Goal: Task Accomplishment & Management: Manage account settings

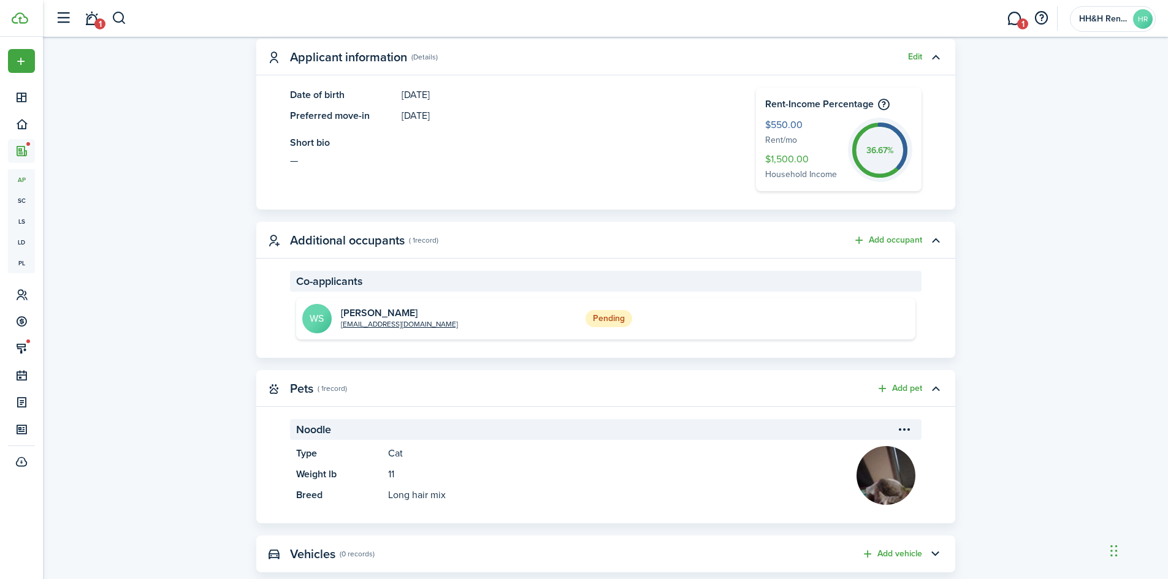
scroll to position [245, 0]
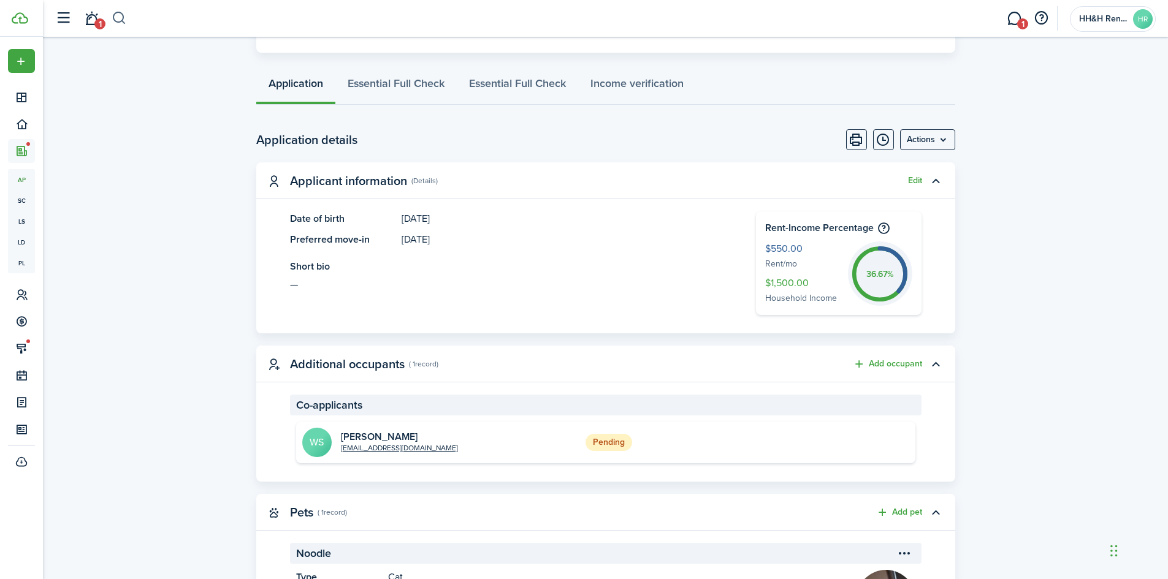
click at [126, 20] on button "button" at bounding box center [119, 18] width 15 height 21
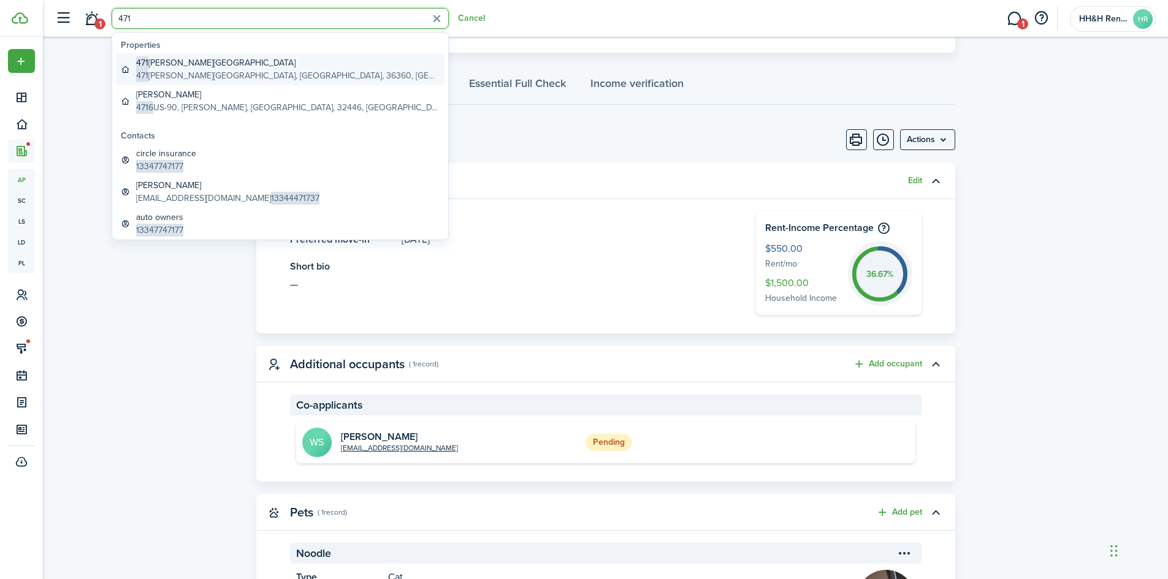
type input "471"
click at [177, 75] on global-search-item-description "[STREET_ADDRESS][PERSON_NAME]" at bounding box center [287, 75] width 303 height 13
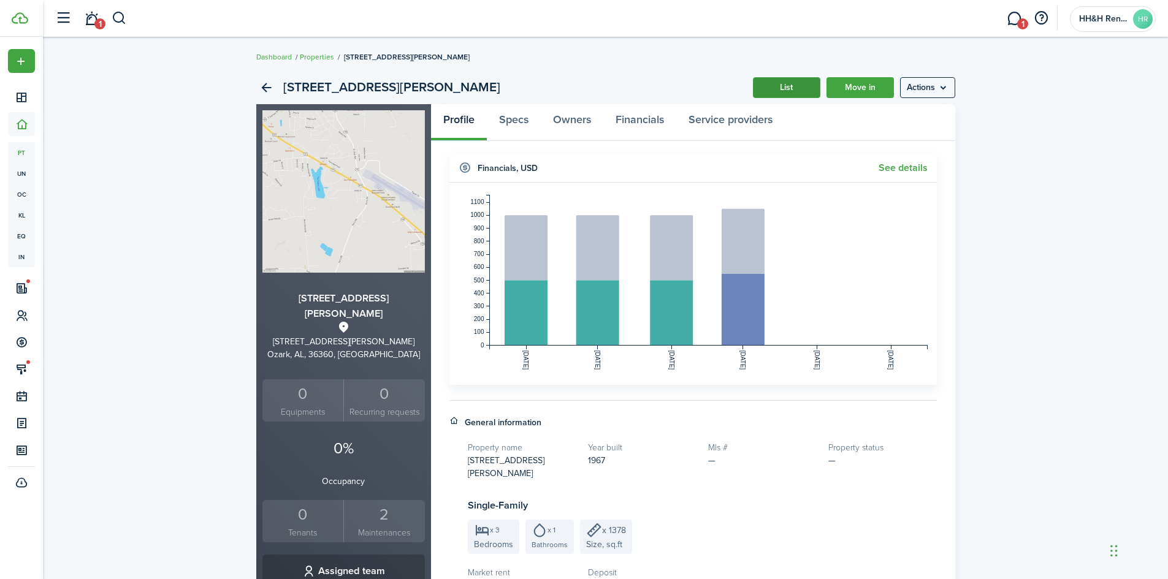
click at [778, 85] on link "List" at bounding box center [786, 87] width 67 height 21
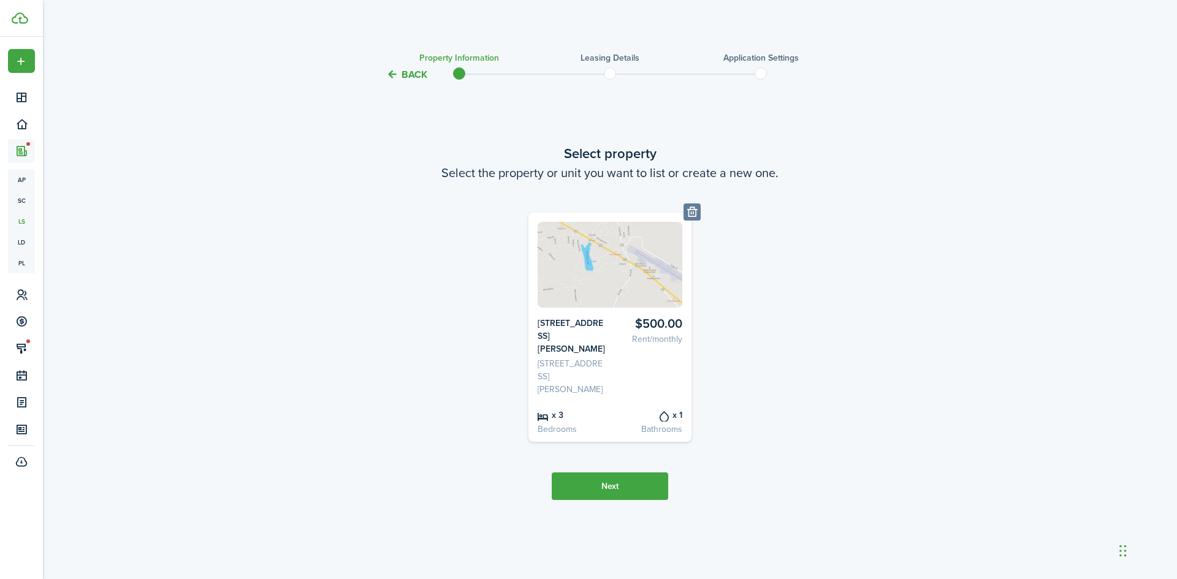
click at [446, 74] on tc-wizard-header "Back Property information Leasing details Application settings" at bounding box center [609, 70] width 533 height 55
click at [414, 76] on button "Back" at bounding box center [406, 74] width 41 height 13
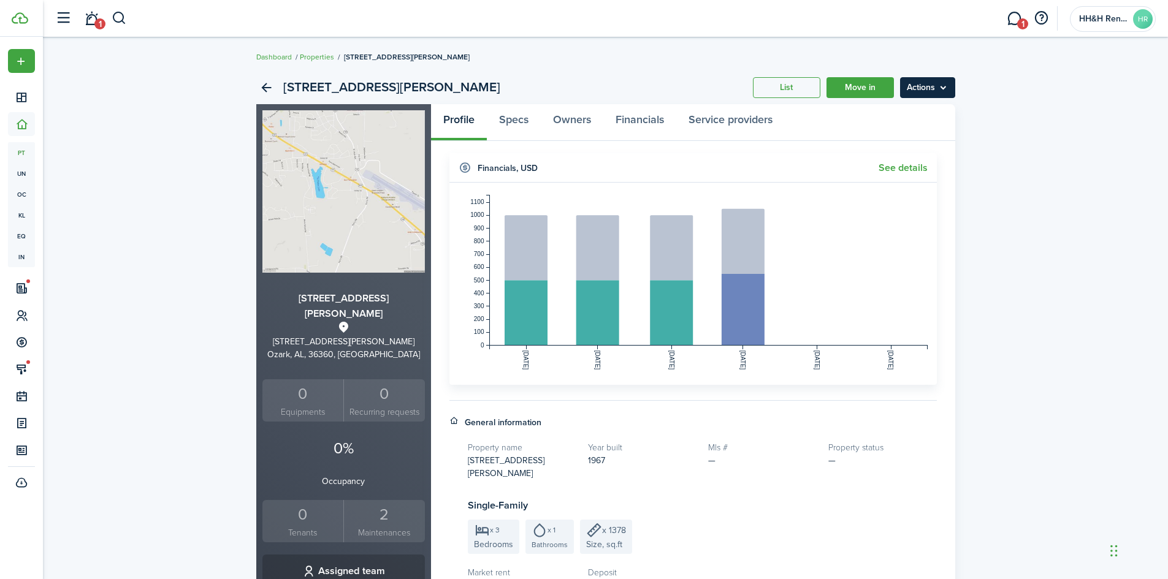
click at [921, 89] on menu-btn "Actions" at bounding box center [927, 87] width 55 height 21
click at [889, 113] on link "Edit property" at bounding box center [901, 114] width 107 height 21
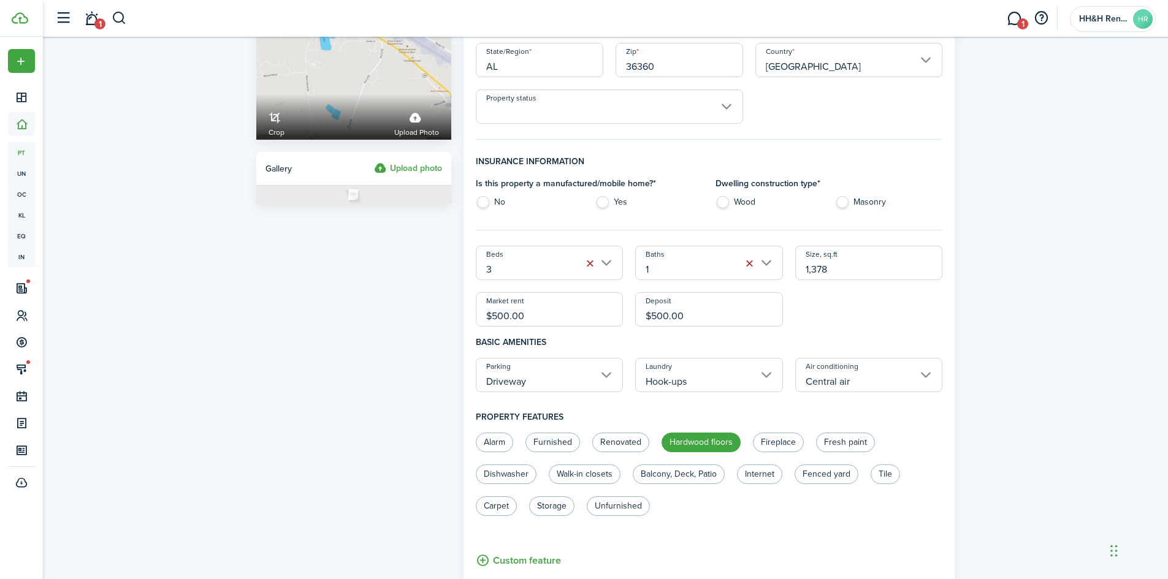
scroll to position [184, 0]
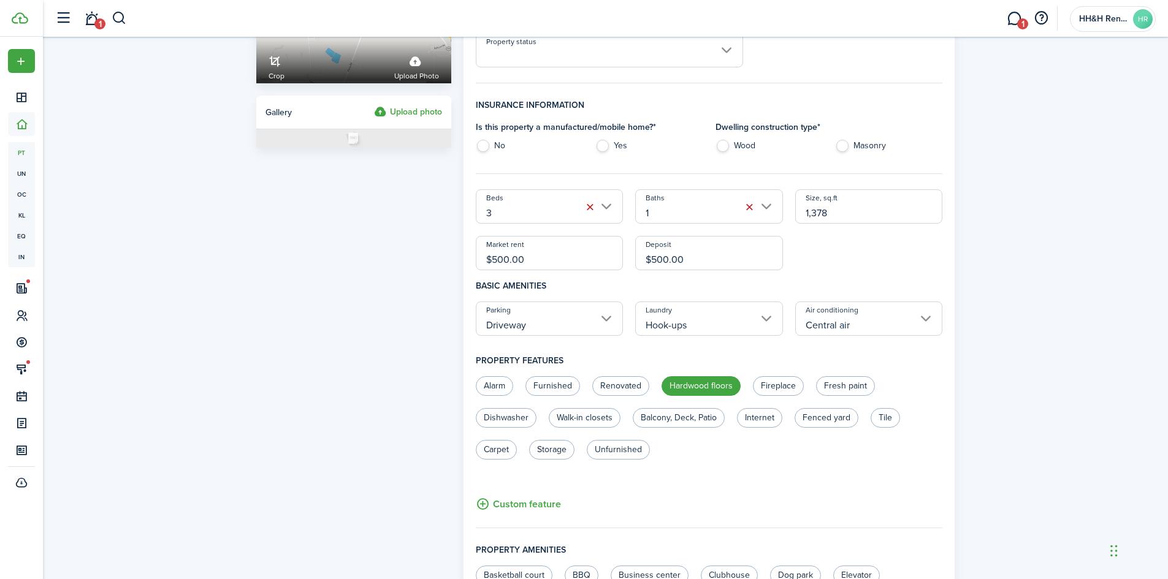
drag, startPoint x: 531, startPoint y: 260, endPoint x: 412, endPoint y: 260, distance: 118.9
click at [412, 260] on form "Property photo Crop Upload photo Gallery Upload photo General information Prope…" at bounding box center [605, 460] width 711 height 1203
type input "$1,000.00"
drag, startPoint x: 735, startPoint y: 249, endPoint x: 576, endPoint y: 263, distance: 160.0
click at [576, 263] on div "Beds 3 Baths 1 Size, sq.ft 1,378 Market rent $1,000.00 Deposit $500.00" at bounding box center [708, 229] width 479 height 81
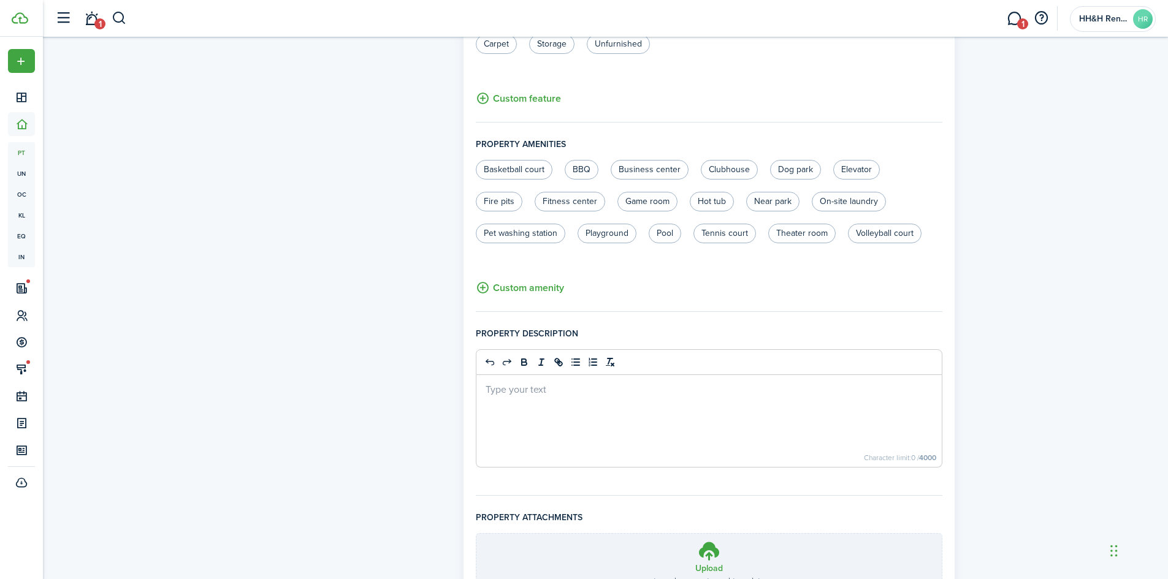
scroll to position [700, 0]
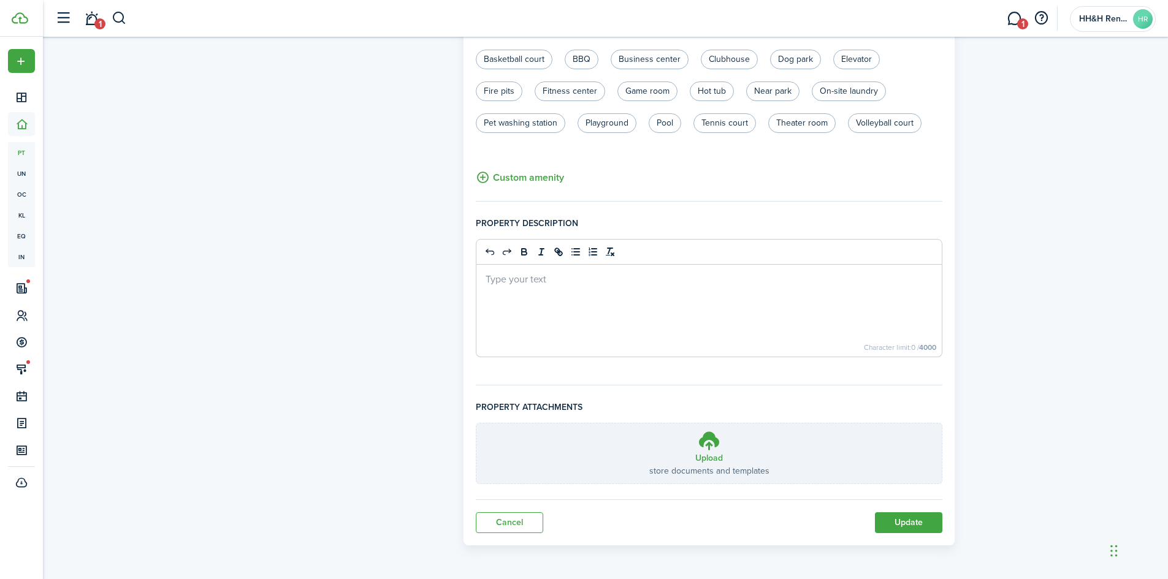
type input "$1,000.00"
click at [593, 341] on div at bounding box center [709, 311] width 466 height 92
click at [895, 525] on button "Update" at bounding box center [908, 522] width 67 height 21
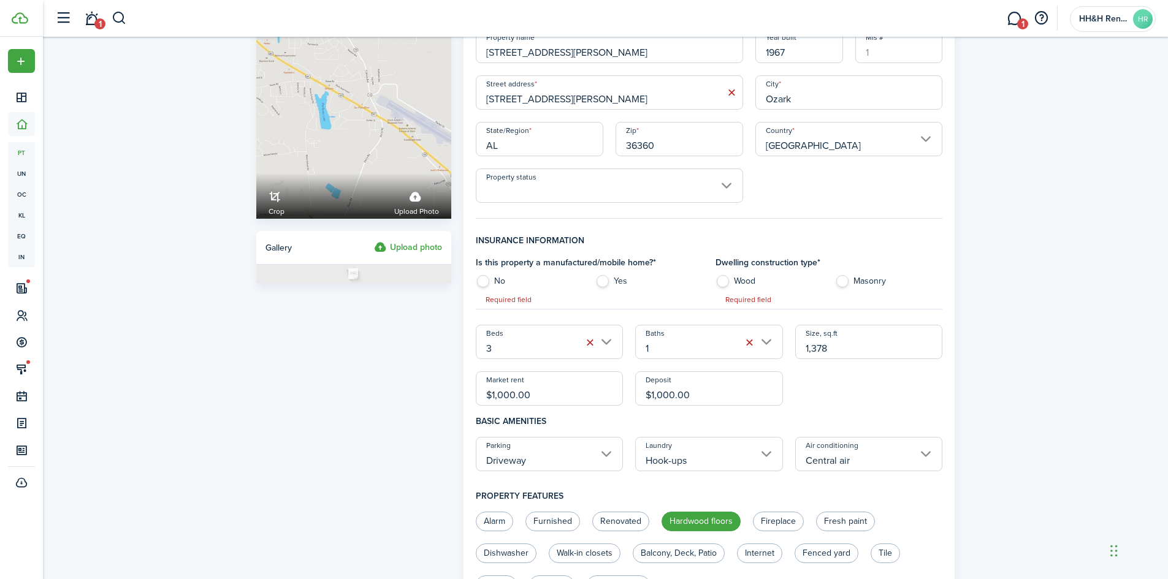
scroll to position [44, 0]
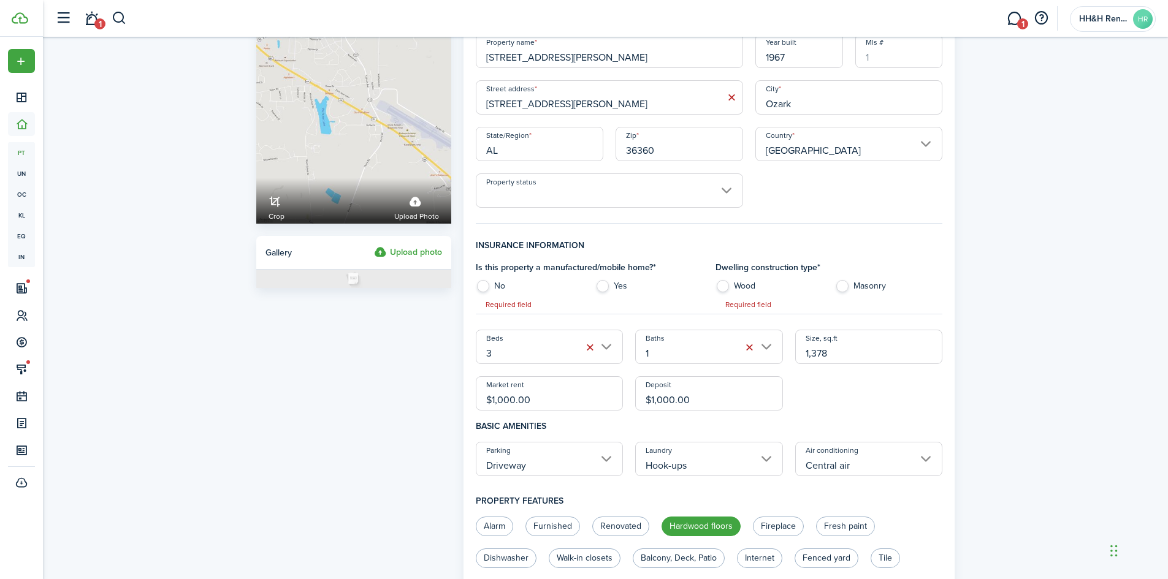
click at [488, 280] on label "No" at bounding box center [529, 289] width 107 height 18
radio input "true"
drag, startPoint x: 827, startPoint y: 283, endPoint x: 834, endPoint y: 283, distance: 6.7
click at [834, 283] on control-radio-group "Wood Masonry Required field" at bounding box center [828, 289] width 227 height 18
click at [839, 283] on label "Masonry" at bounding box center [888, 289] width 107 height 18
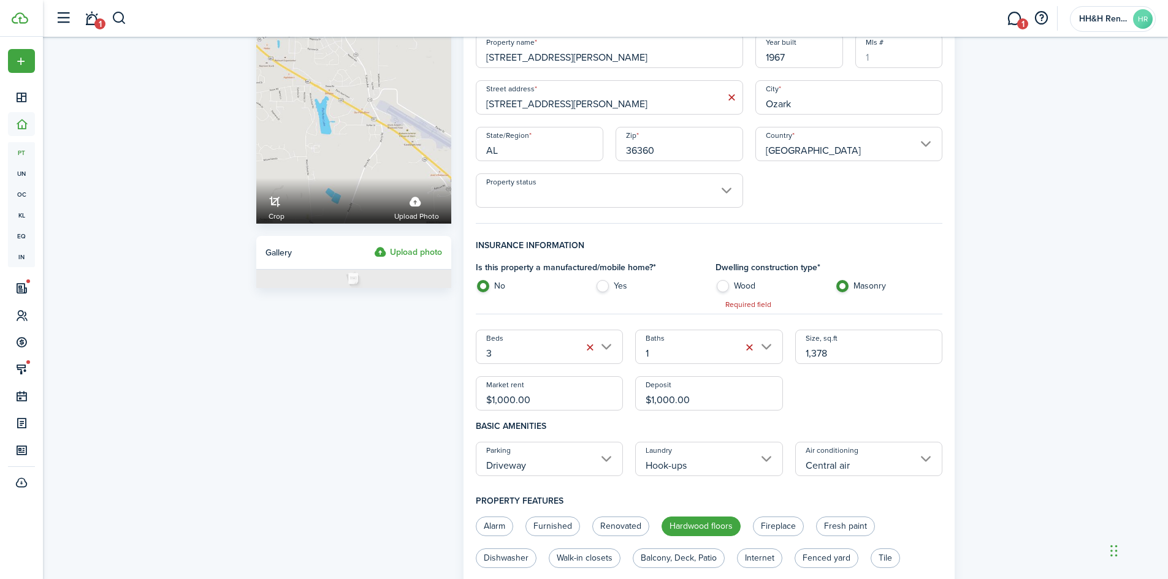
radio input "true"
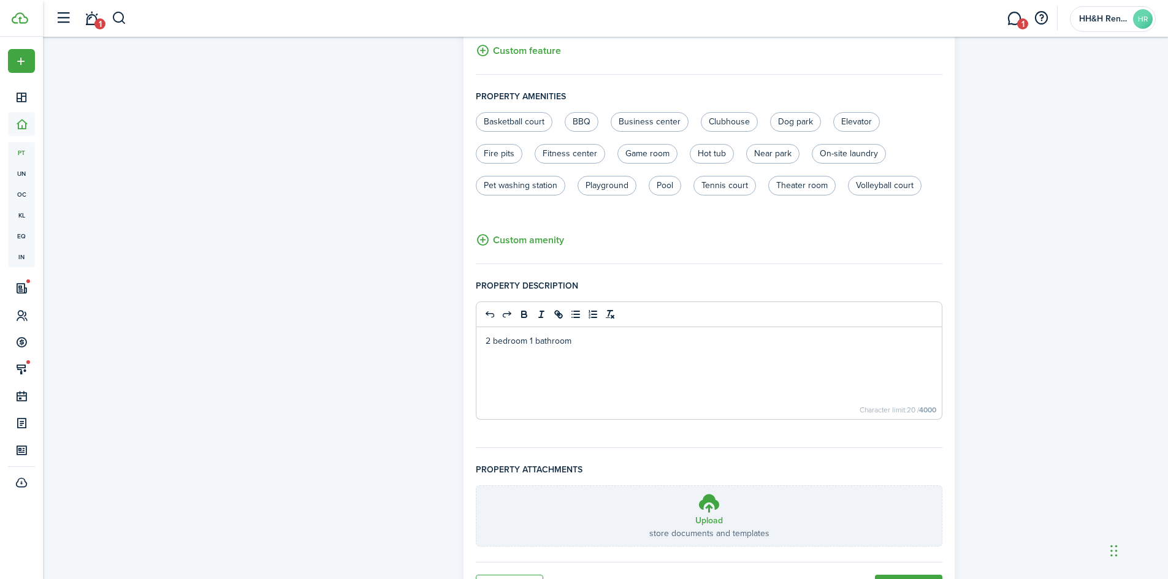
scroll to position [700, 0]
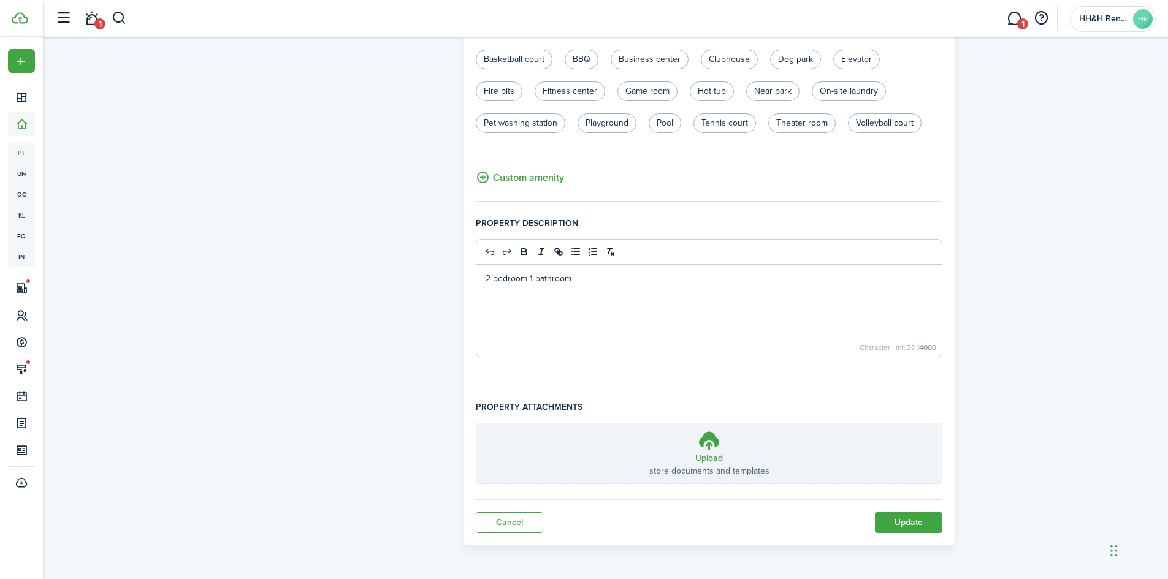
click at [883, 516] on button "Update" at bounding box center [908, 522] width 67 height 21
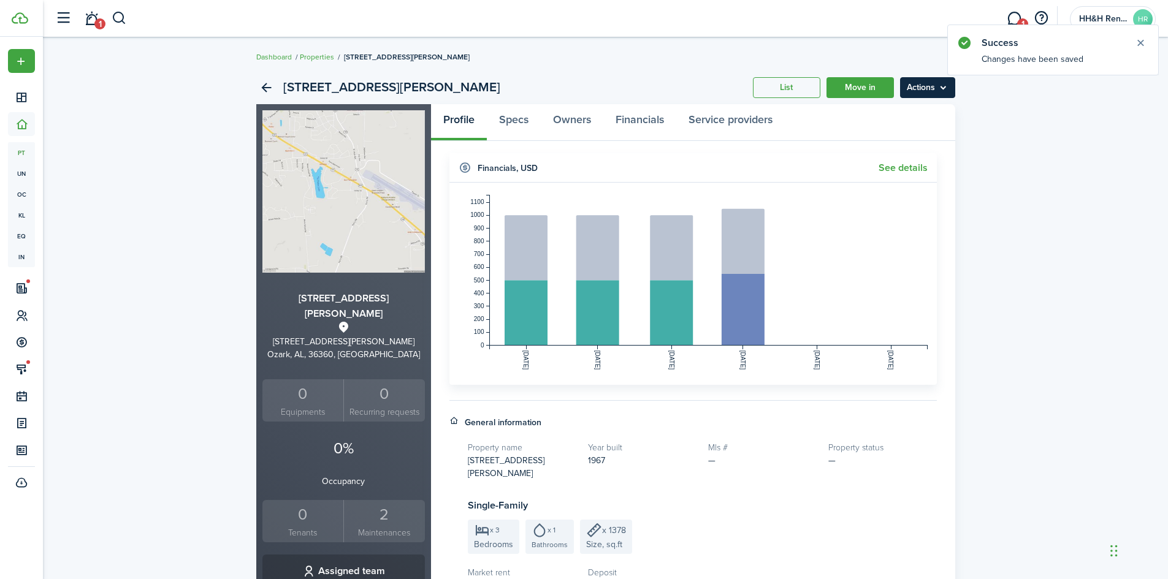
click at [918, 89] on menu-btn "Actions" at bounding box center [927, 87] width 55 height 21
click at [778, 89] on link "List" at bounding box center [786, 87] width 67 height 21
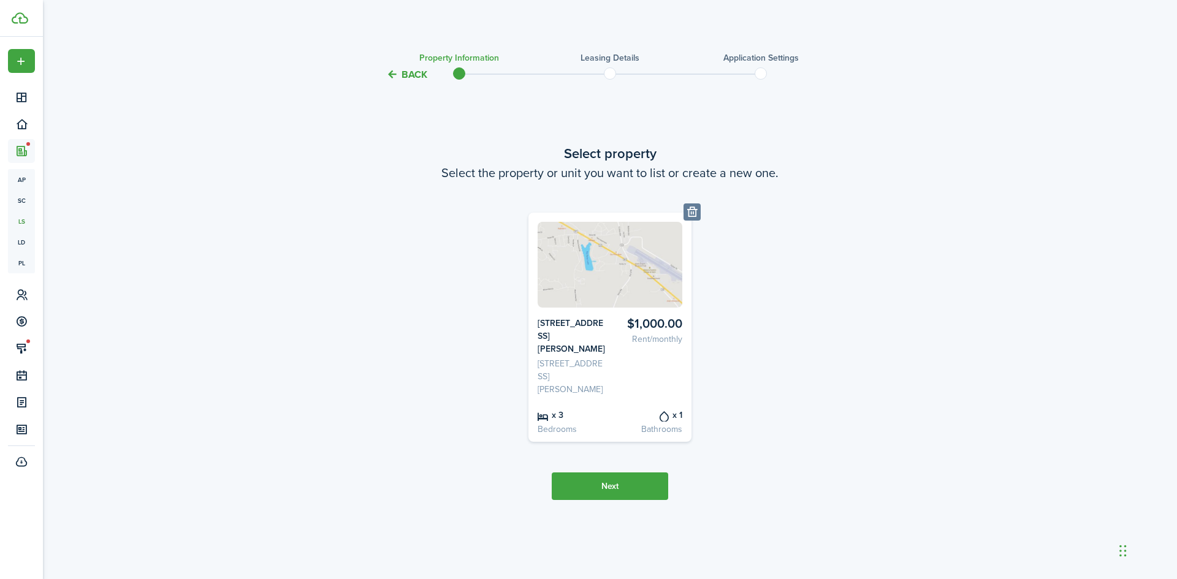
click at [620, 473] on button "Next" at bounding box center [610, 487] width 116 height 28
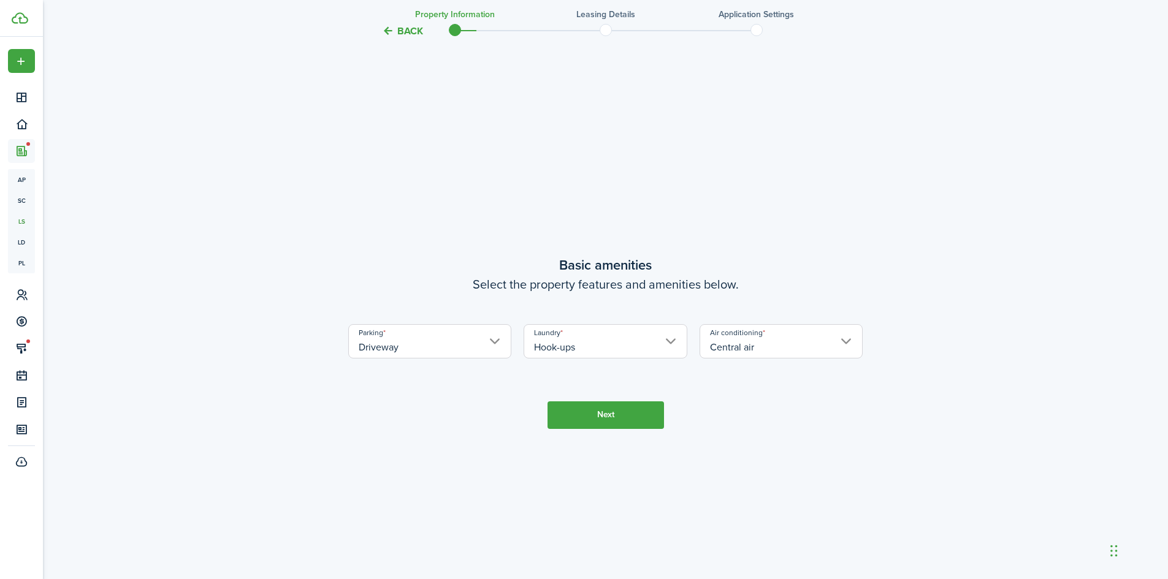
scroll to position [497, 0]
click at [596, 409] on button "Next" at bounding box center [605, 412] width 116 height 28
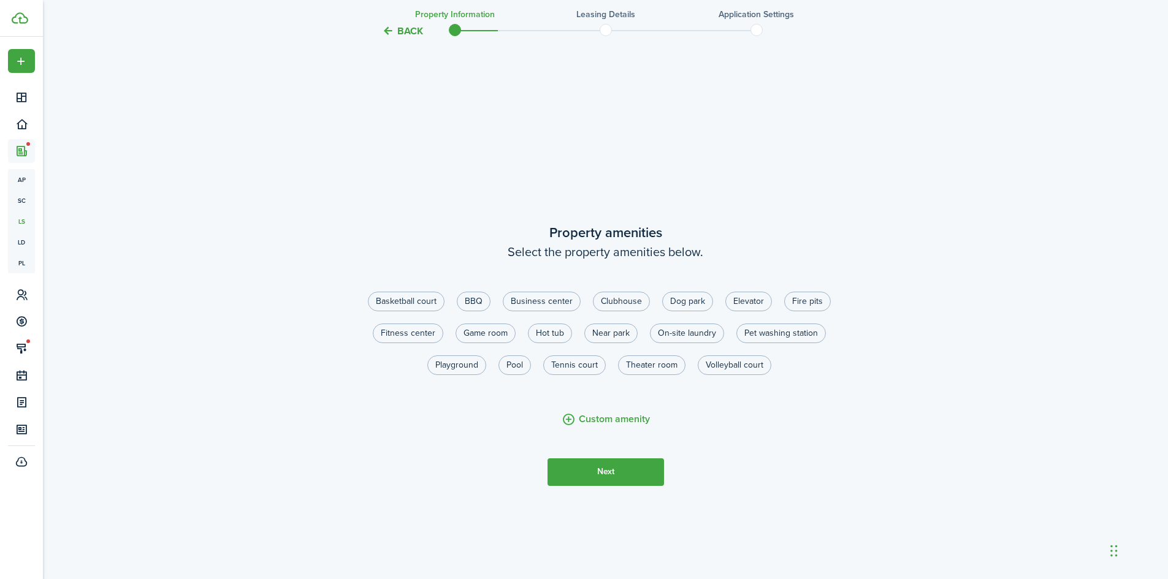
scroll to position [1076, 0]
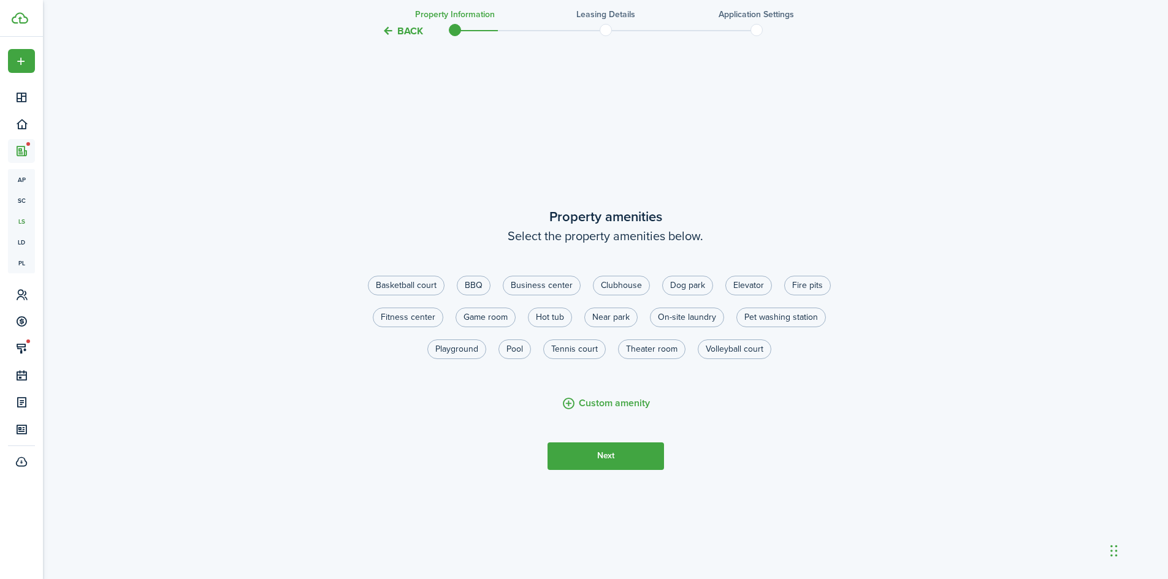
click at [609, 466] on button "Next" at bounding box center [605, 457] width 116 height 28
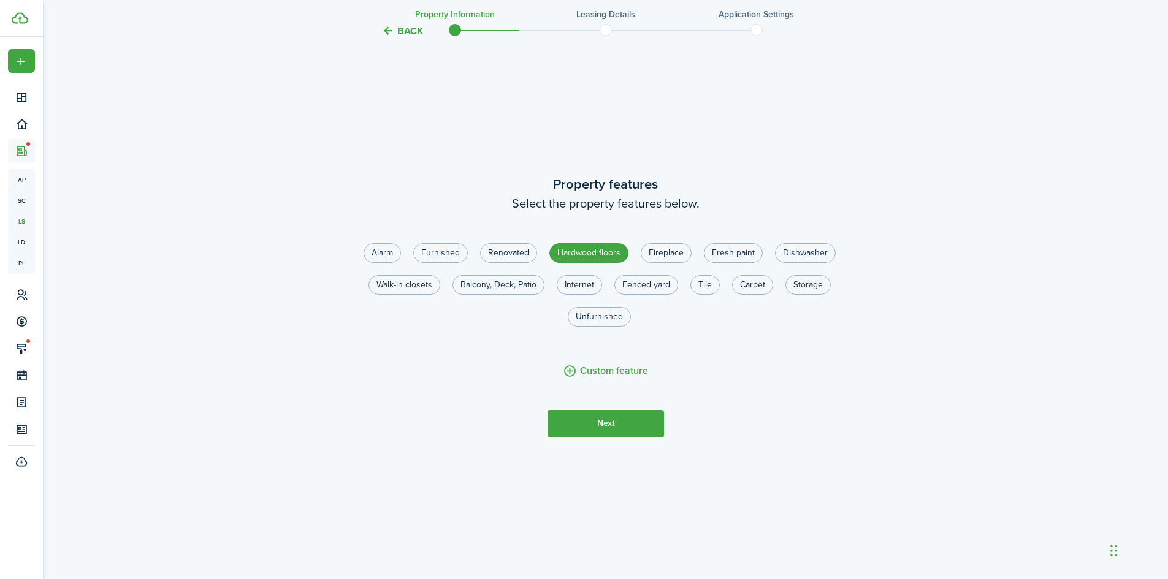
scroll to position [1717, 0]
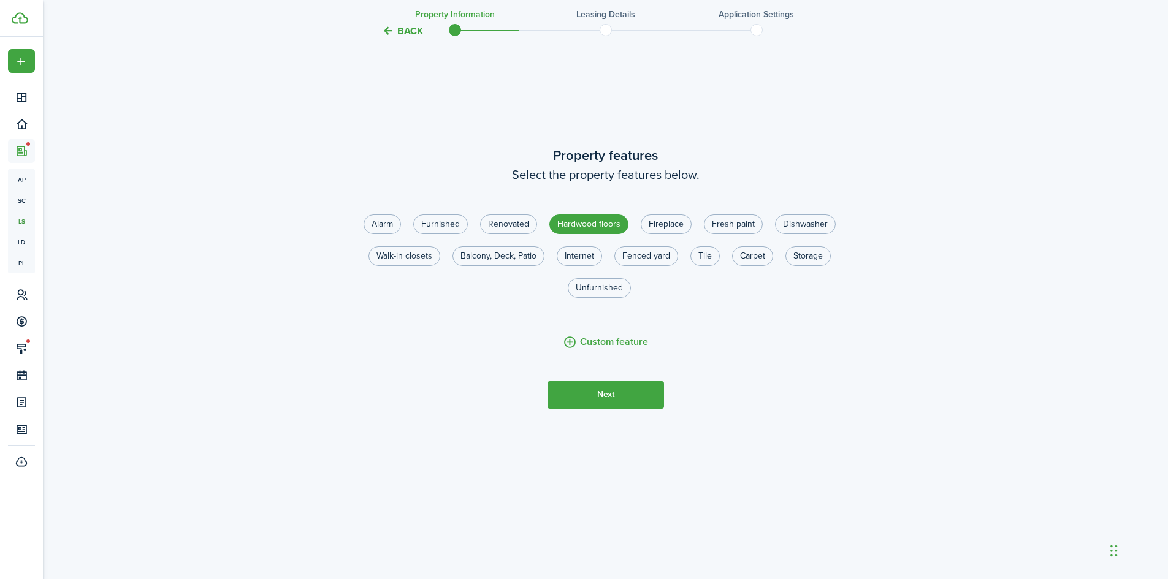
click at [599, 395] on button "Next" at bounding box center [605, 395] width 116 height 28
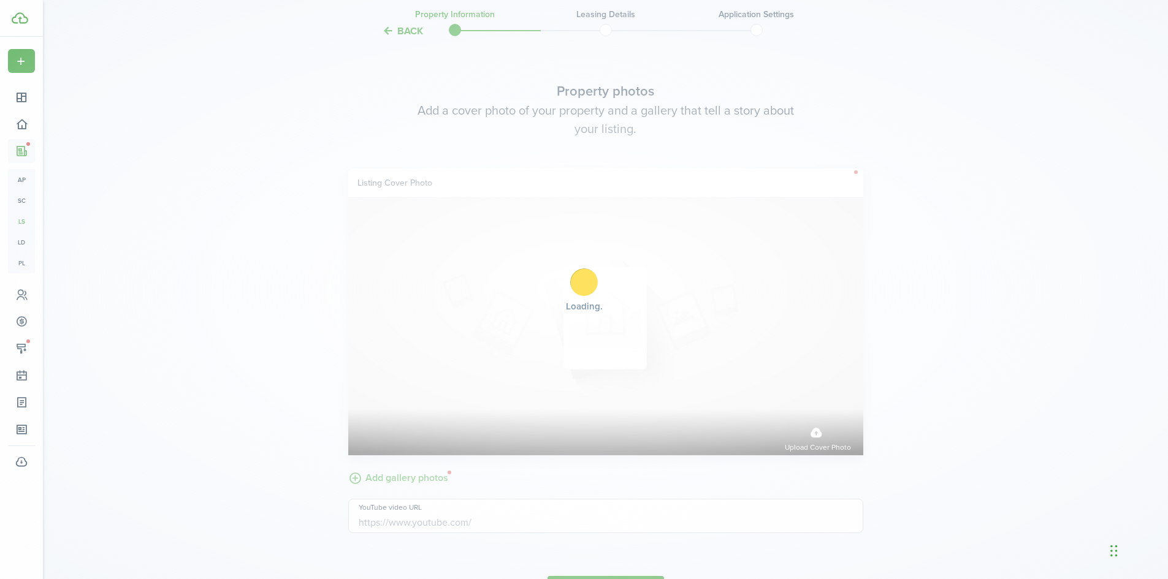
scroll to position [2235, 0]
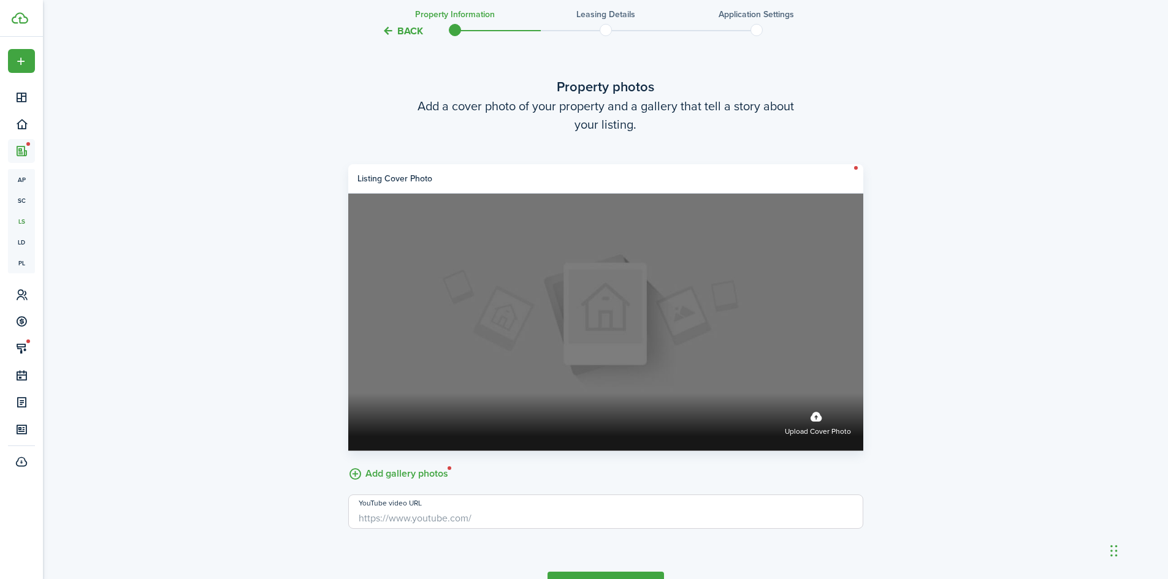
click at [816, 423] on label "Upload cover photo" at bounding box center [818, 422] width 66 height 32
click at [348, 393] on input "Upload cover photo" at bounding box center [348, 393] width 0 height 0
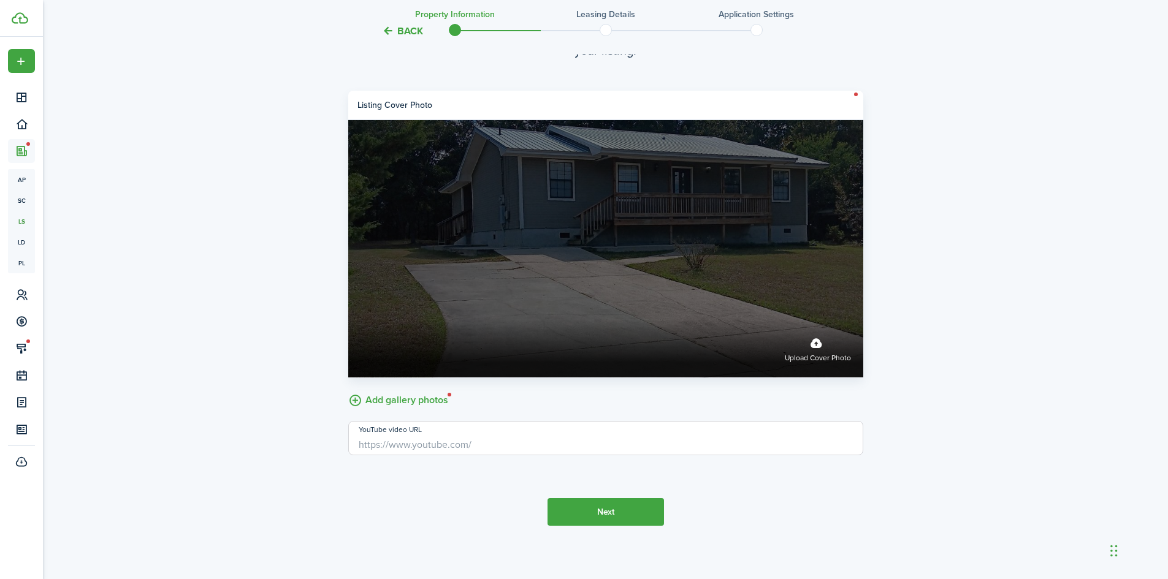
scroll to position [2317, 0]
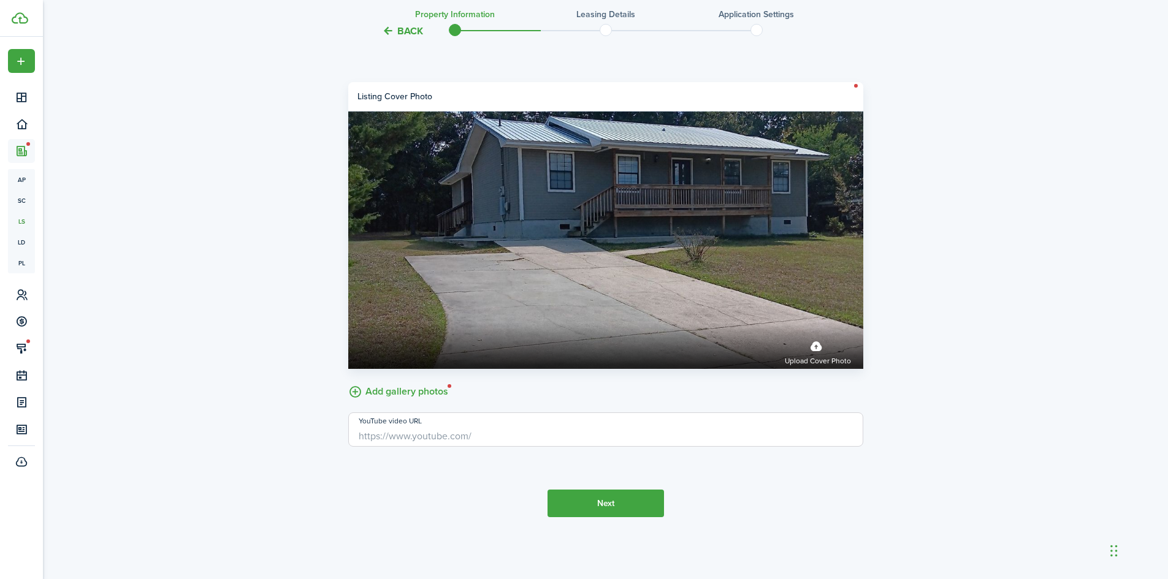
click at [611, 514] on button "Next" at bounding box center [605, 504] width 116 height 28
click at [409, 392] on label "Add gallery photos" at bounding box center [398, 390] width 100 height 19
click at [348, 381] on input "Add gallery photos" at bounding box center [348, 381] width 0 height 0
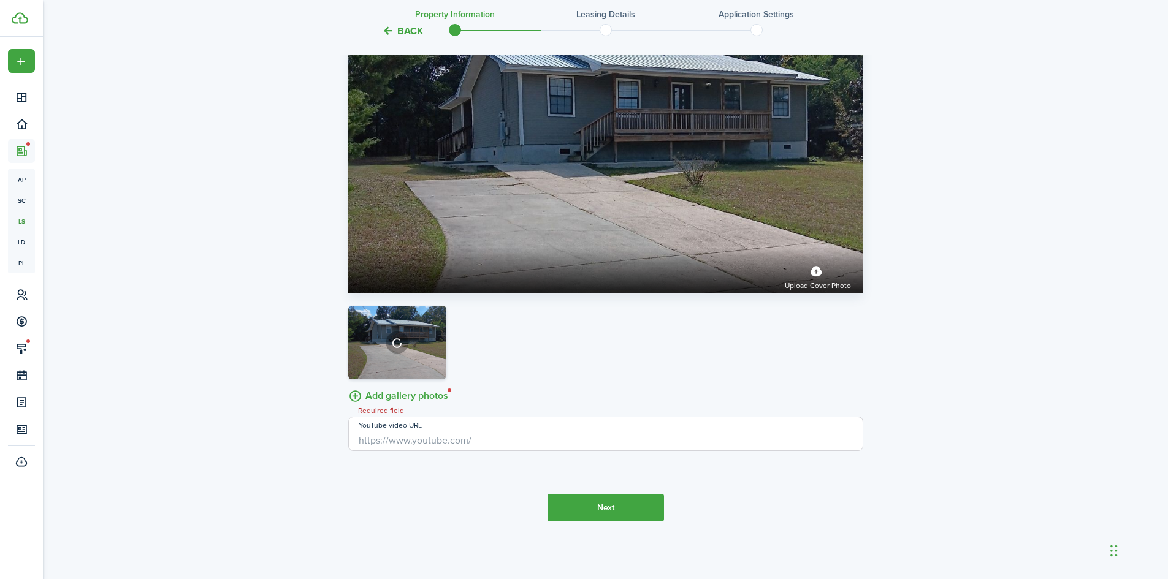
scroll to position [2389, 0]
click at [591, 519] on button "Next" at bounding box center [605, 507] width 116 height 28
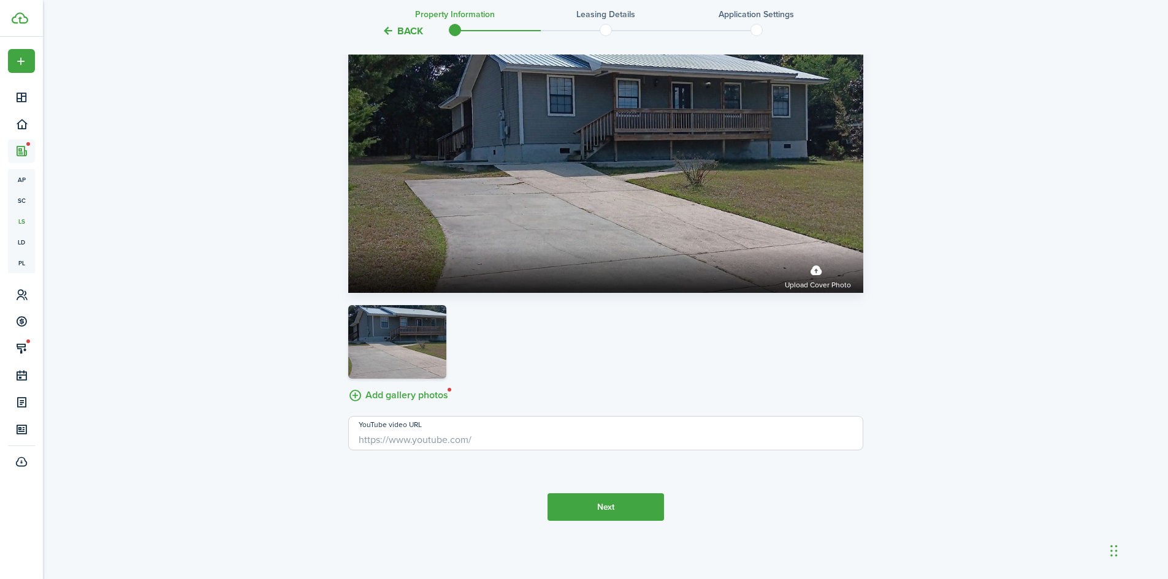
click at [588, 507] on button "Next" at bounding box center [605, 507] width 116 height 28
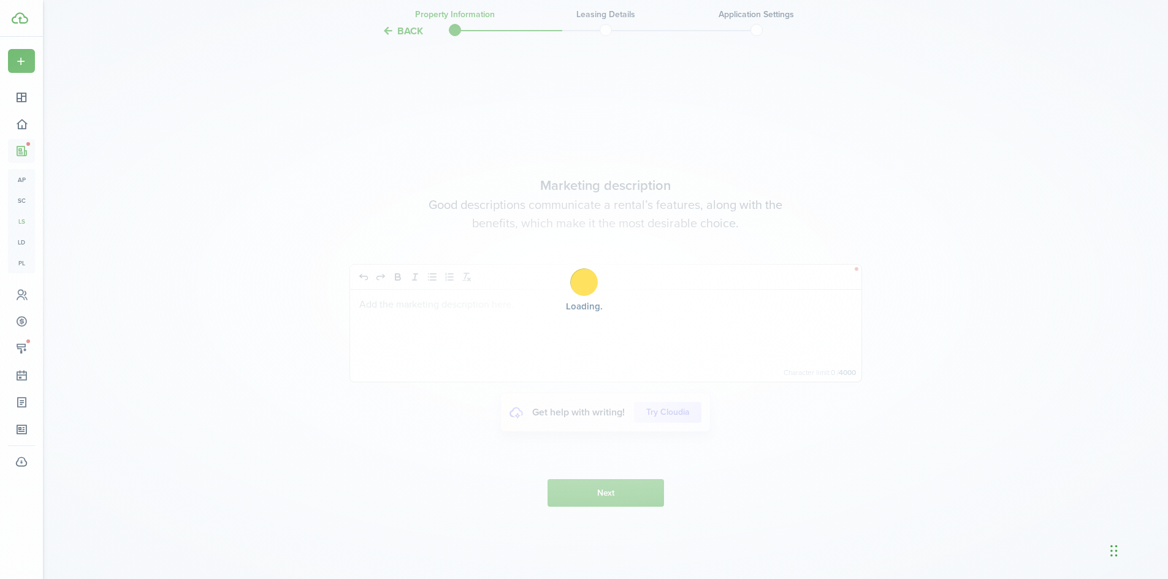
scroll to position [2886, 0]
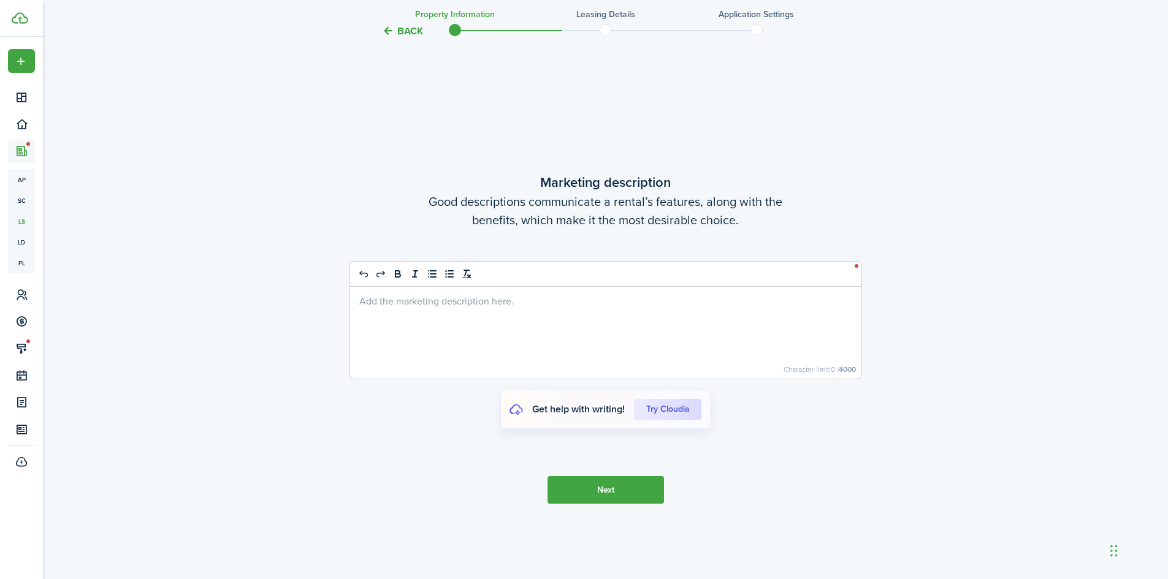
click at [601, 502] on button "Next" at bounding box center [605, 490] width 116 height 28
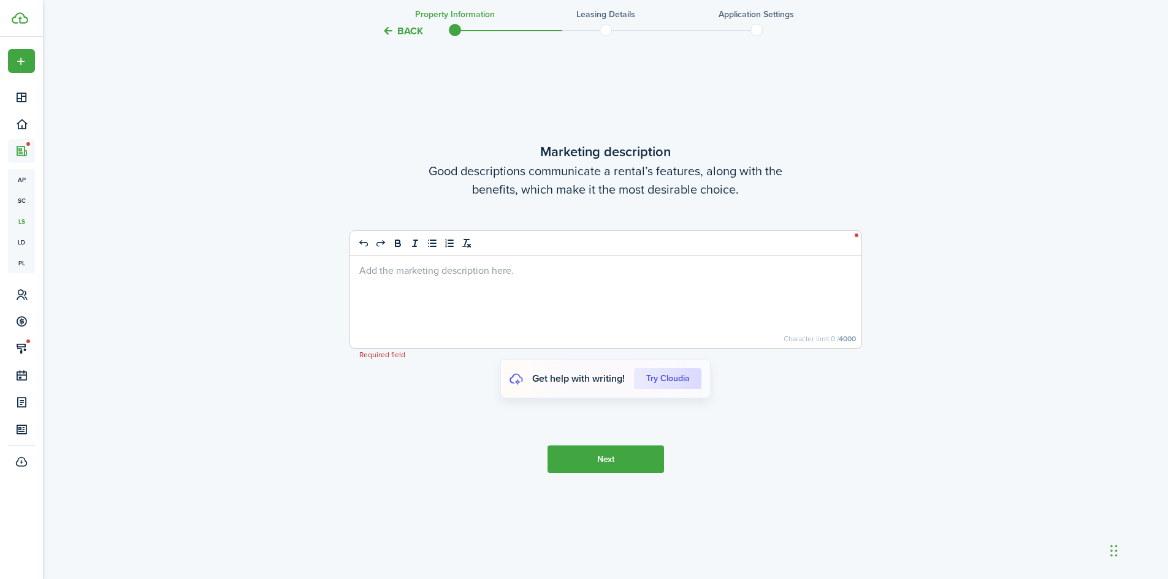
click at [388, 269] on p at bounding box center [605, 270] width 493 height 13
click at [584, 454] on button "Next" at bounding box center [605, 460] width 116 height 28
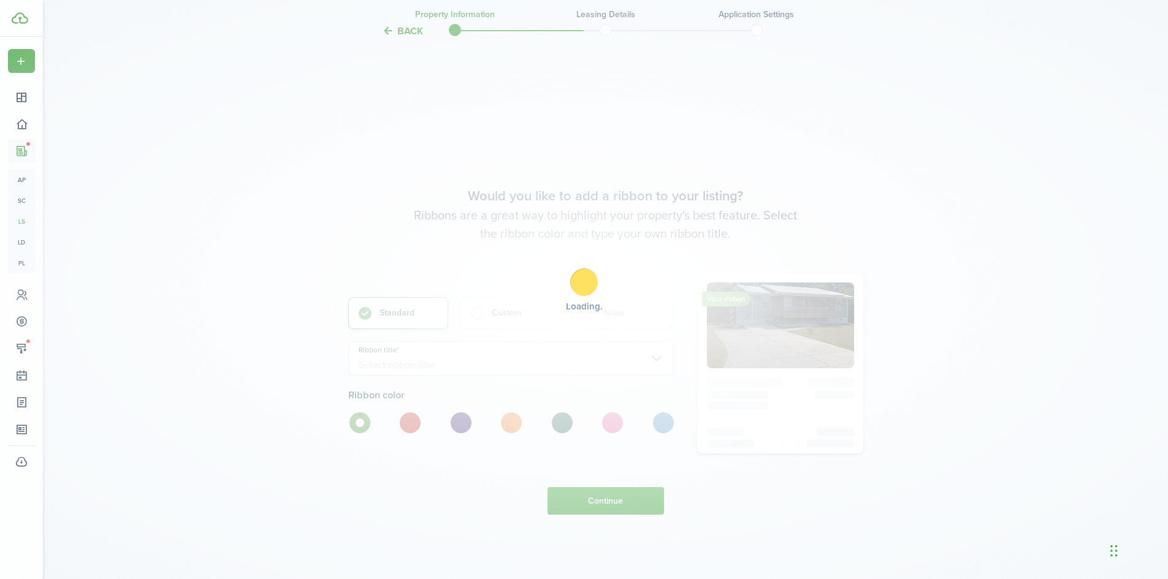
scroll to position [3465, 0]
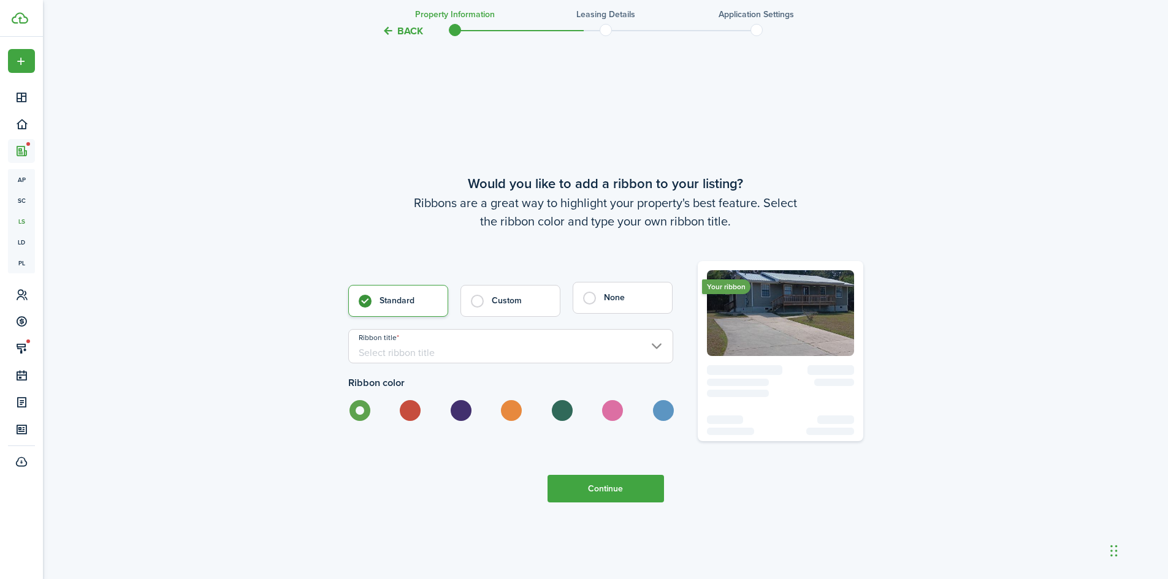
click at [628, 298] on control-radio-card-title "None" at bounding box center [632, 298] width 56 height 12
radio input "false"
radio input "true"
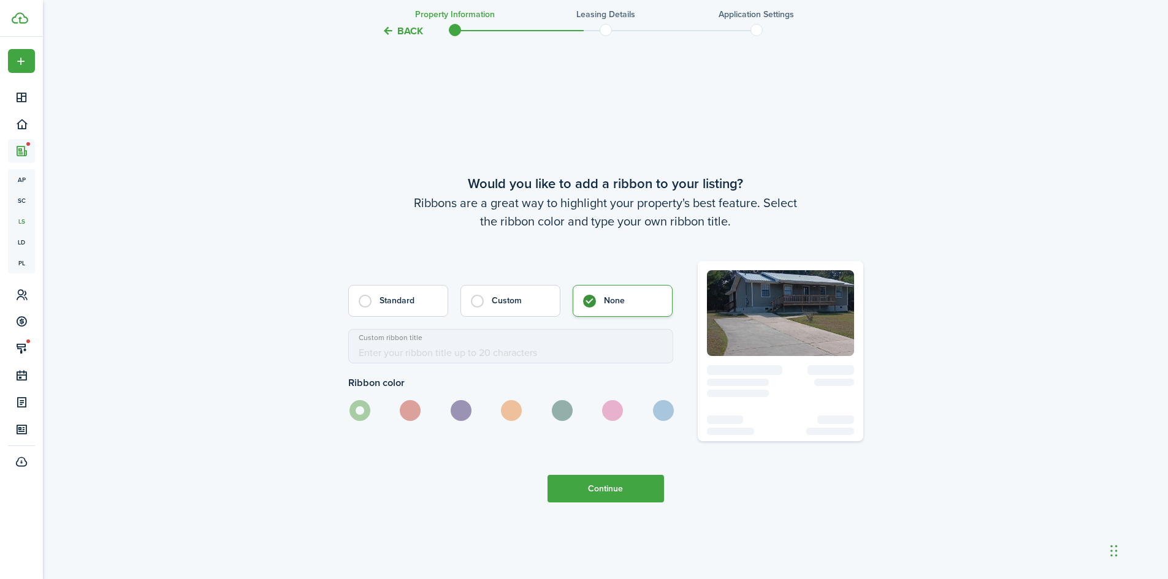
click at [609, 483] on button "Continue" at bounding box center [605, 489] width 116 height 28
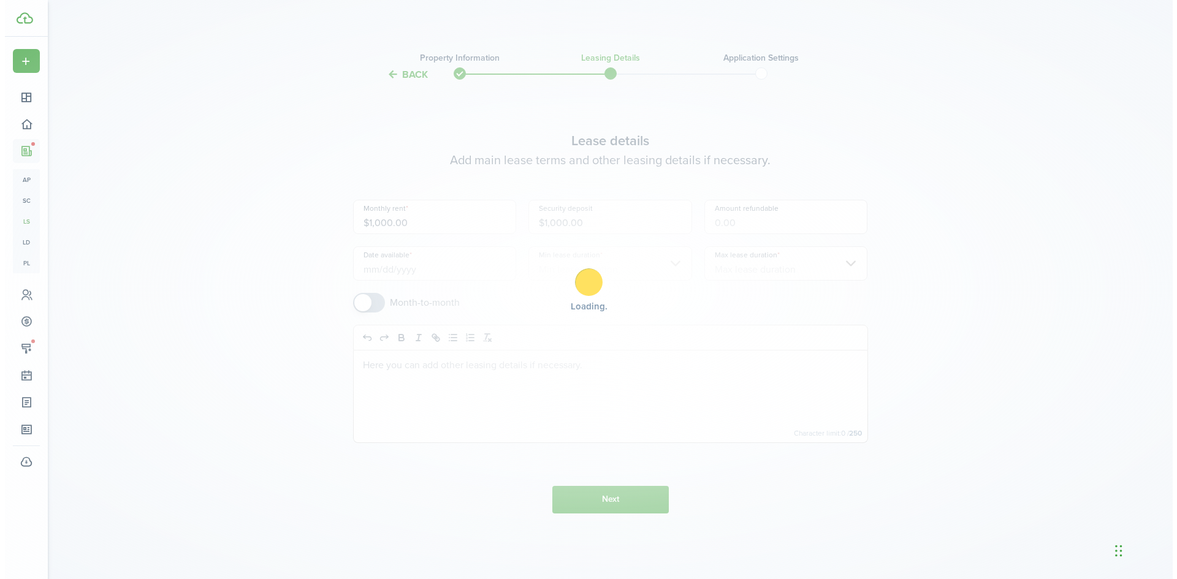
scroll to position [0, 0]
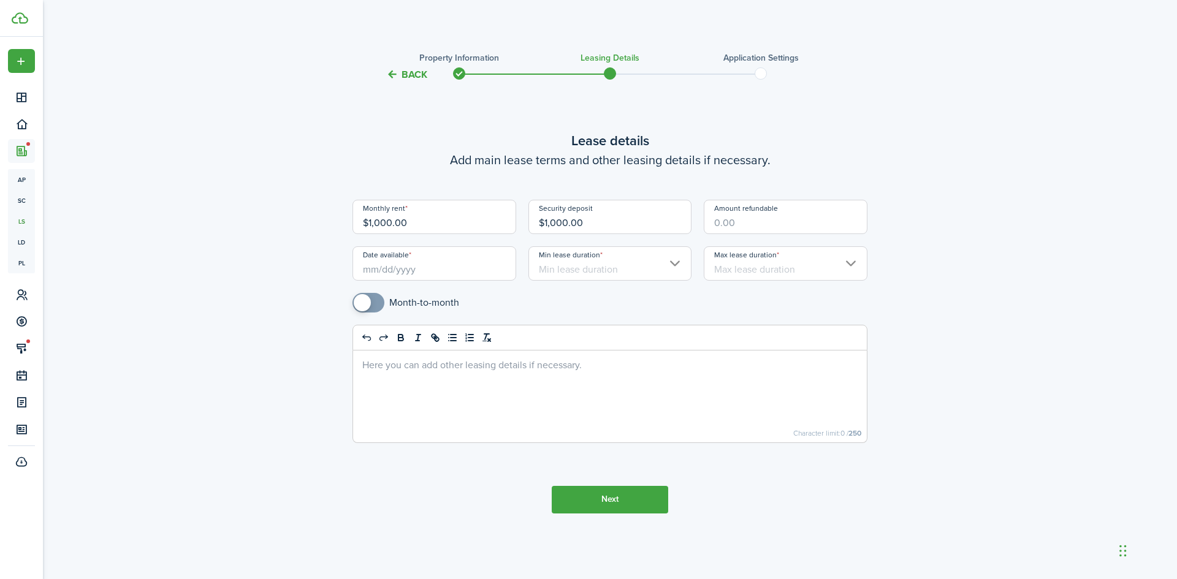
click at [473, 266] on input "Date available" at bounding box center [434, 263] width 164 height 34
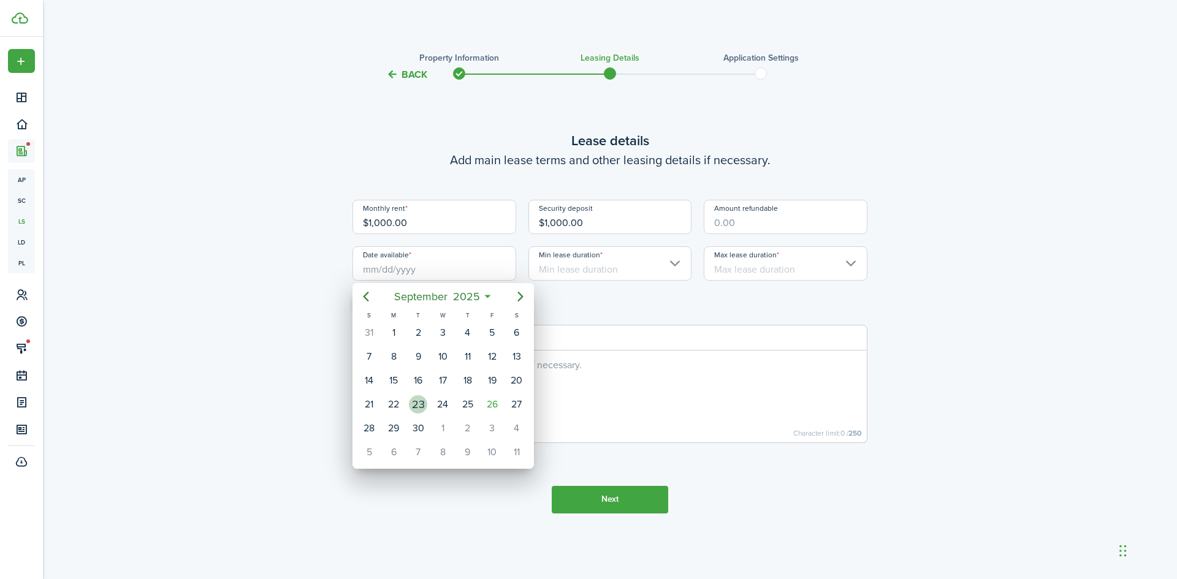
click at [416, 401] on div "23" at bounding box center [418, 404] width 18 height 18
type input "[DATE]"
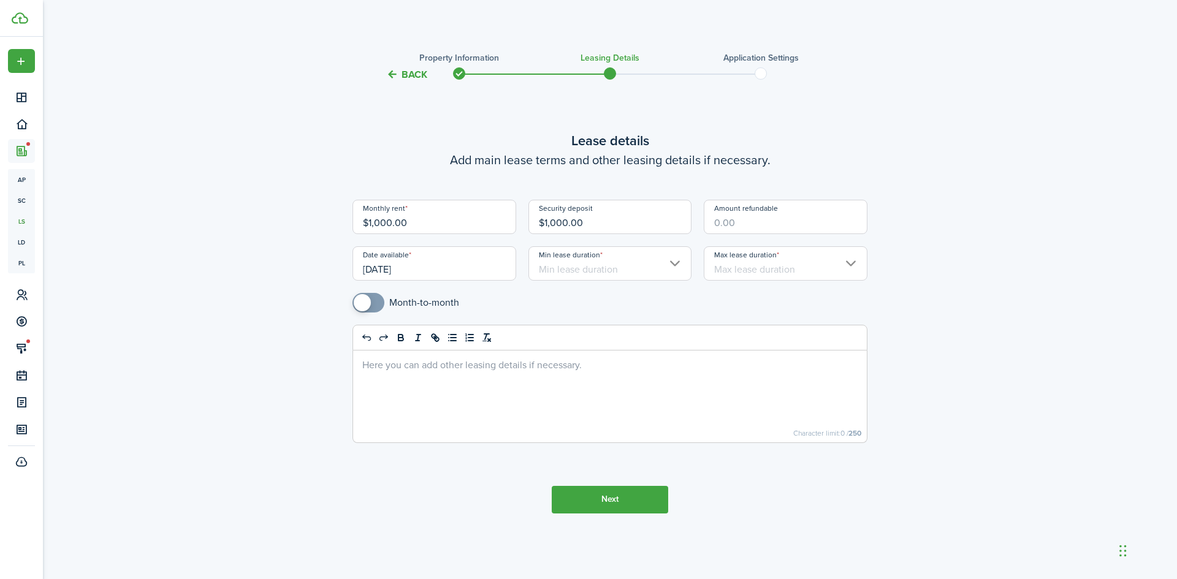
click at [578, 248] on input "Min lease duration" at bounding box center [610, 263] width 164 height 34
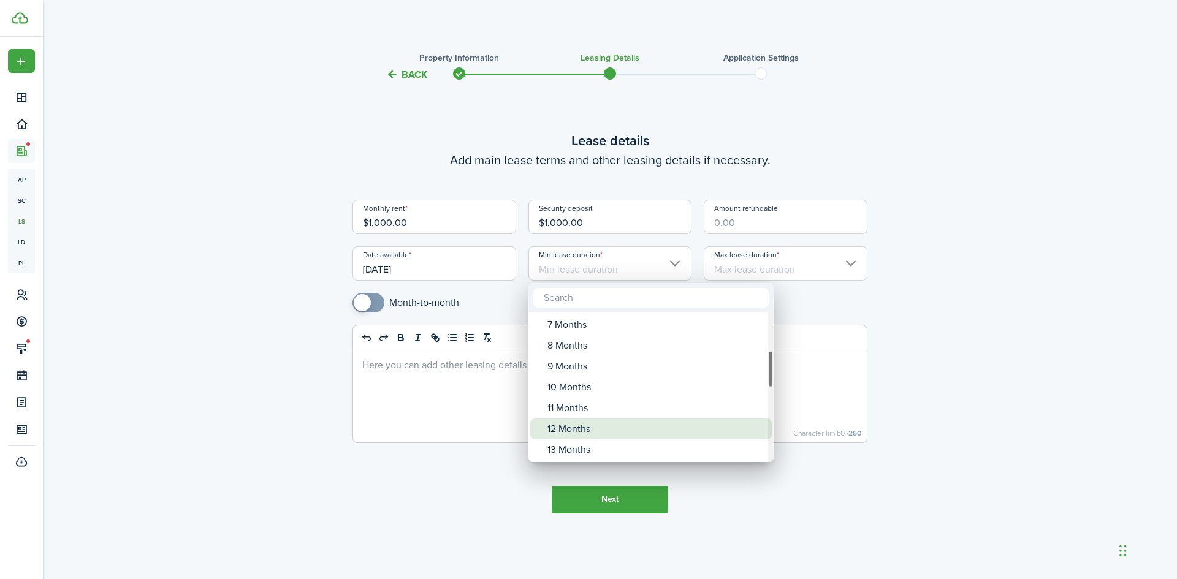
click at [571, 435] on div "12 Months" at bounding box center [655, 429] width 217 height 21
type input "12 Months"
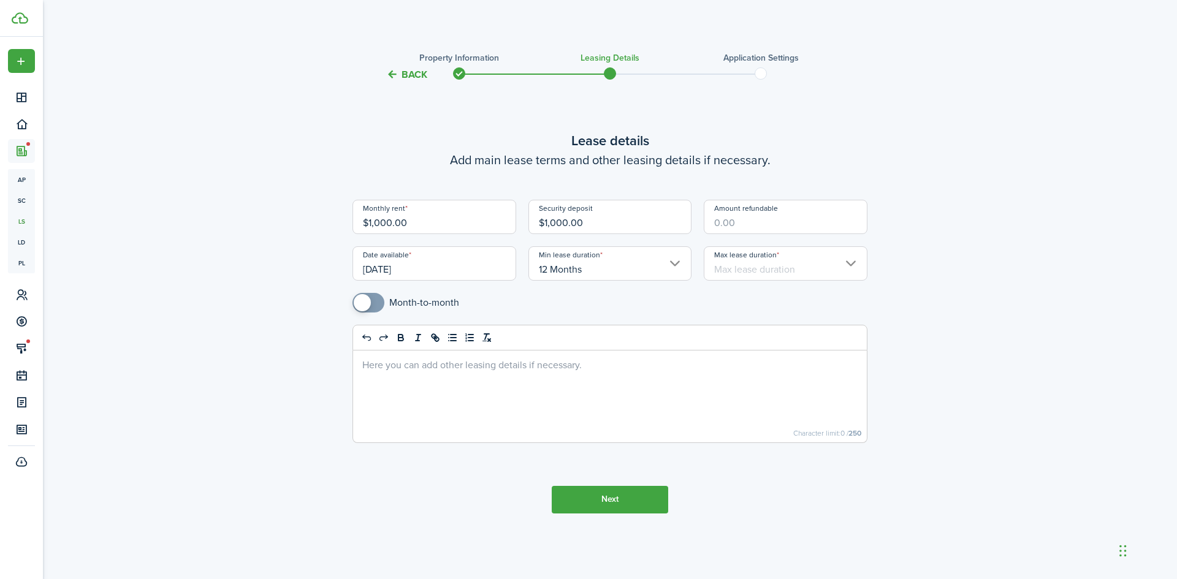
click at [735, 270] on input "Max lease duration" at bounding box center [786, 263] width 164 height 34
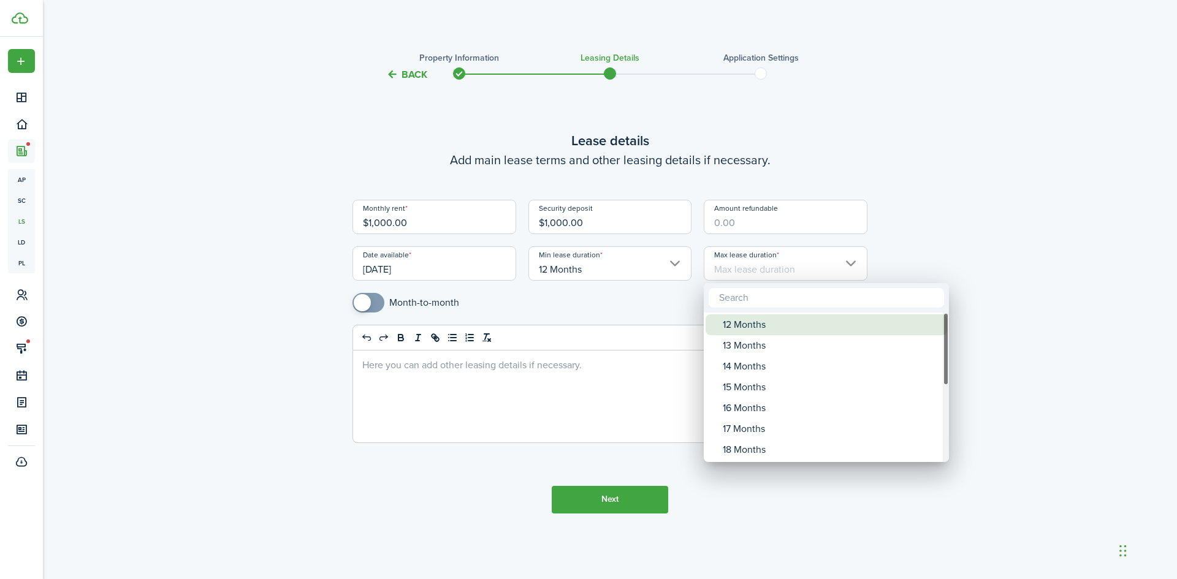
click at [743, 333] on div "12 Months" at bounding box center [831, 324] width 217 height 21
type input "12 Months"
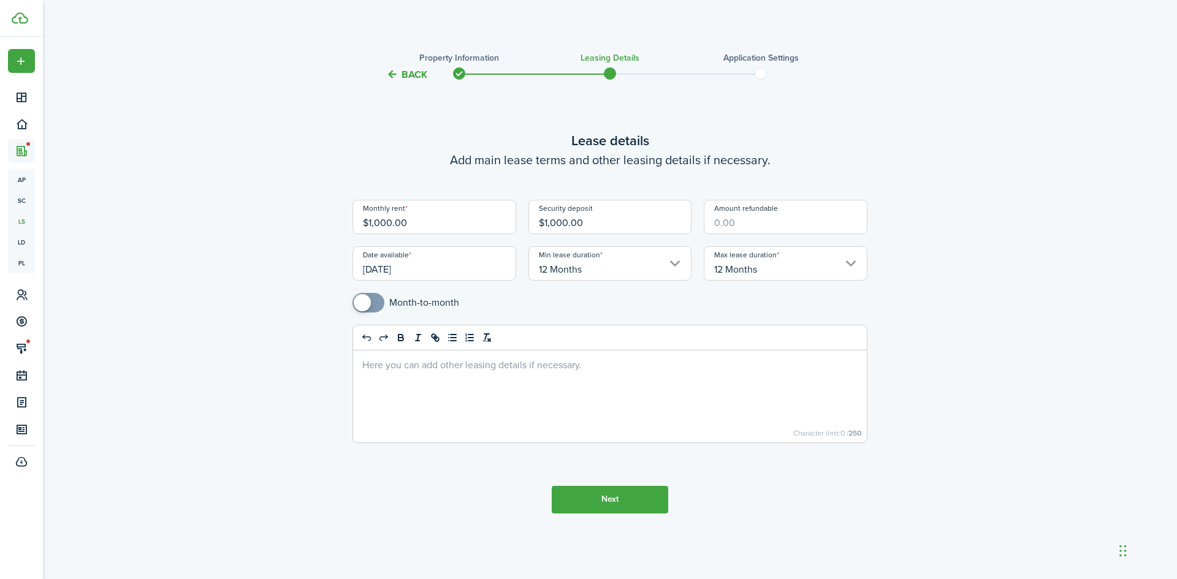
click at [606, 503] on button "Next" at bounding box center [610, 500] width 116 height 28
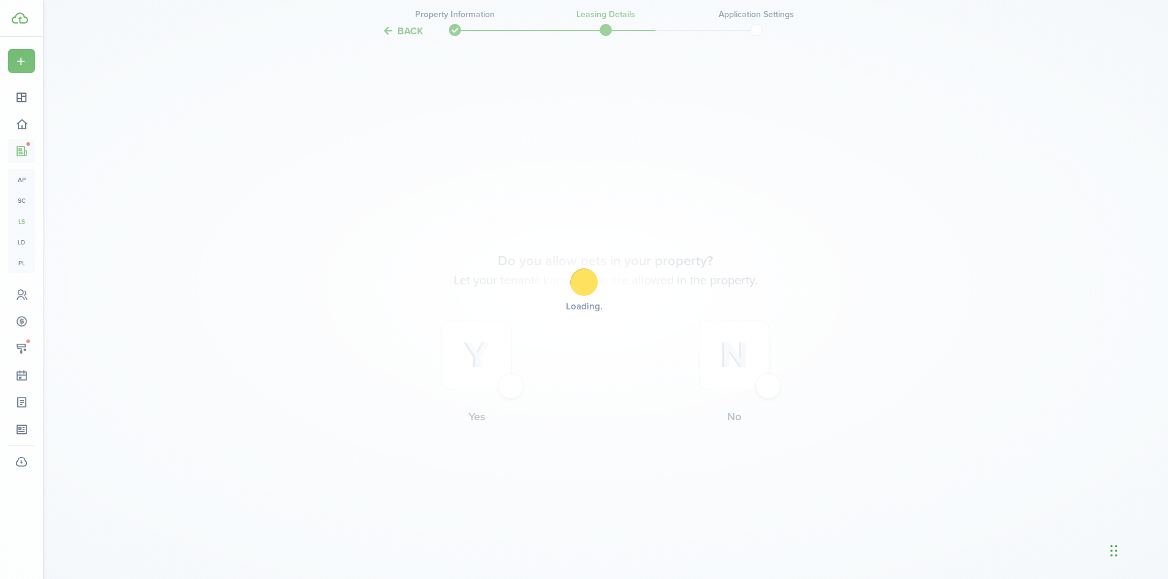
scroll to position [497, 0]
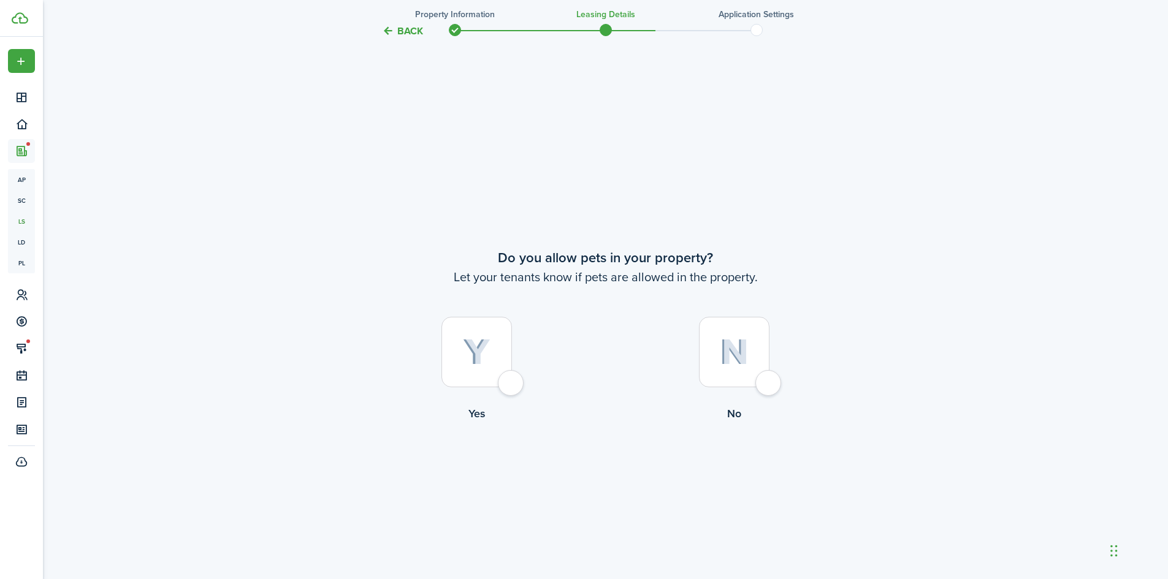
click at [495, 350] on div at bounding box center [476, 352] width 70 height 70
radio input "true"
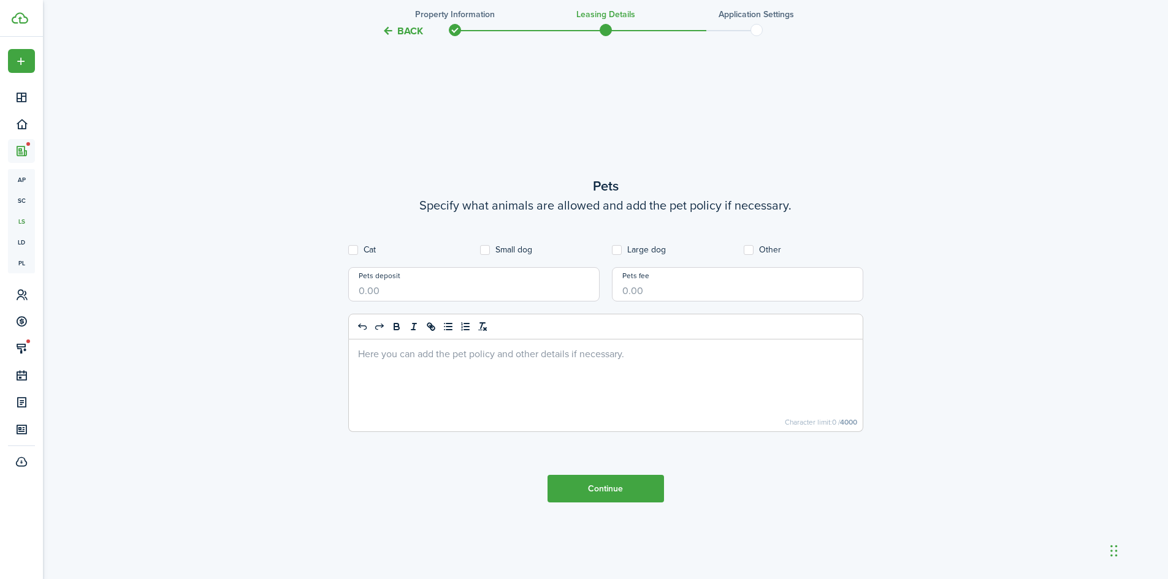
scroll to position [1076, 0]
drag, startPoint x: 360, startPoint y: 244, endPoint x: 368, endPoint y: 248, distance: 9.0
click at [360, 245] on listing-wizard-pet "Pets Specify what animals are allowed and add the pet policy if necessary. Cat …" at bounding box center [605, 309] width 515 height 268
click at [374, 248] on label "Cat" at bounding box center [362, 249] width 28 height 10
checkbox input "true"
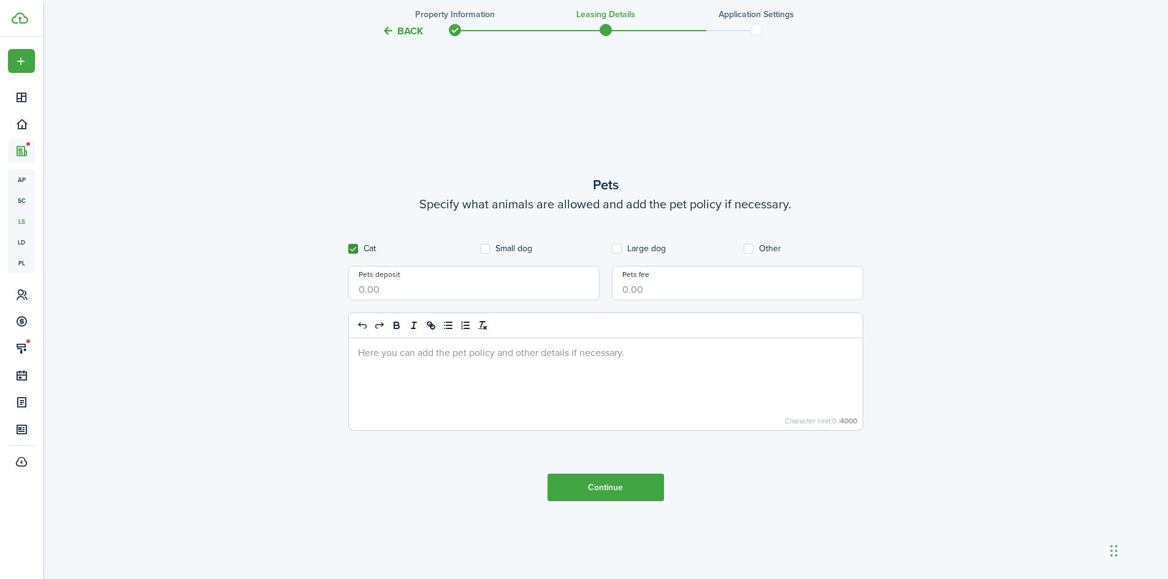
click at [526, 252] on label "Small dog" at bounding box center [506, 249] width 52 height 10
checkbox input "true"
click at [634, 248] on label "Large dog" at bounding box center [639, 249] width 54 height 10
checkbox input "true"
click at [740, 248] on div "Other" at bounding box center [803, 249] width 132 height 10
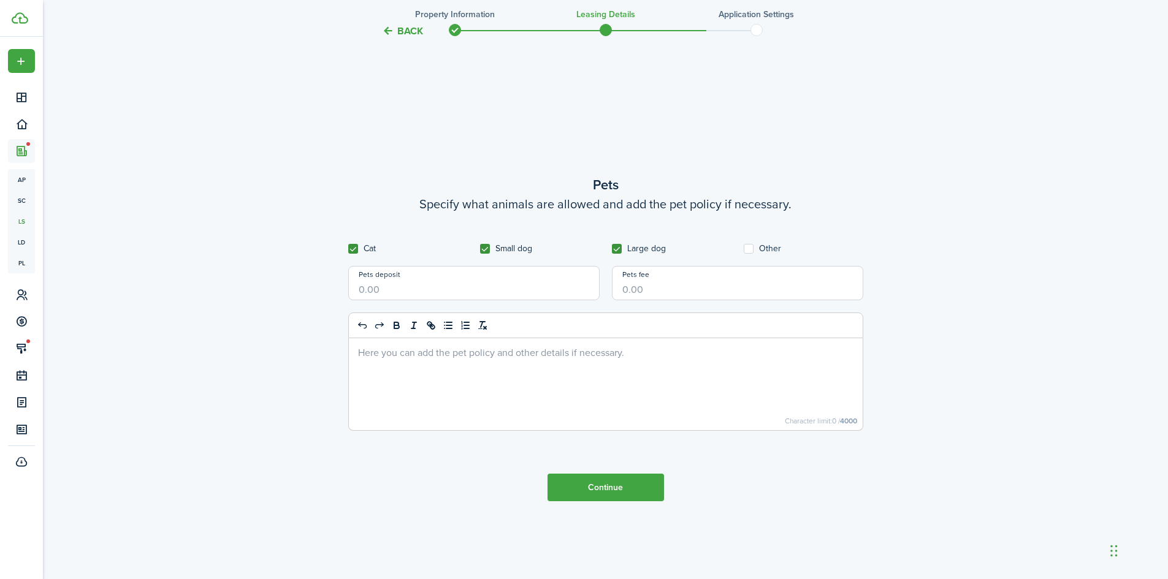
click at [752, 248] on label "Other" at bounding box center [761, 249] width 37 height 10
checkbox input "true"
click at [427, 289] on input "Pets deposit" at bounding box center [473, 283] width 251 height 34
type input "$200.00"
click at [371, 344] on div at bounding box center [606, 384] width 514 height 92
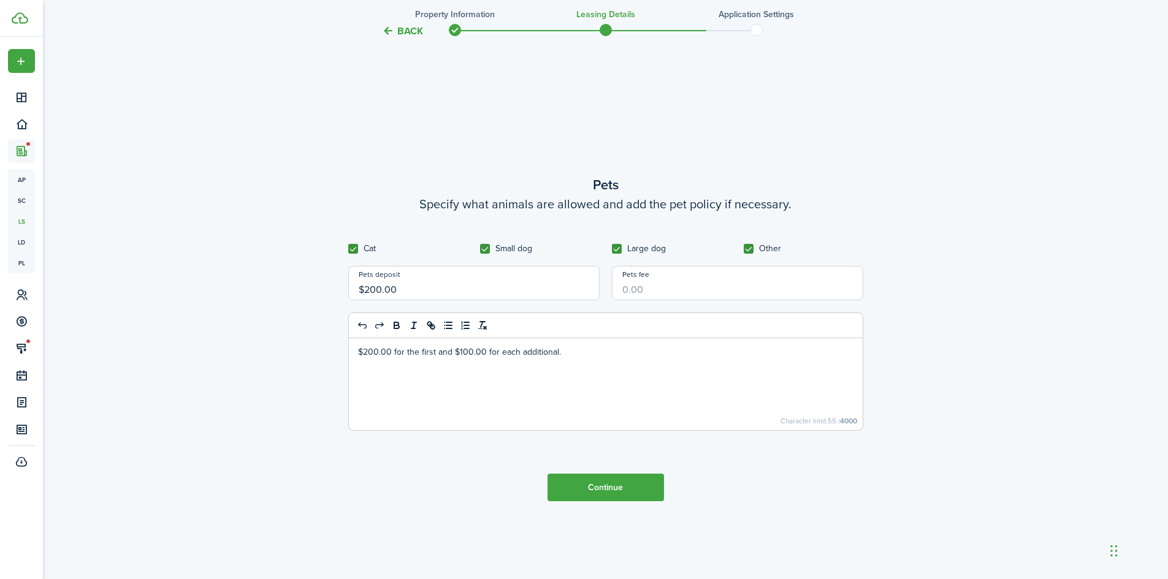
click at [575, 481] on button "Continue" at bounding box center [605, 488] width 116 height 28
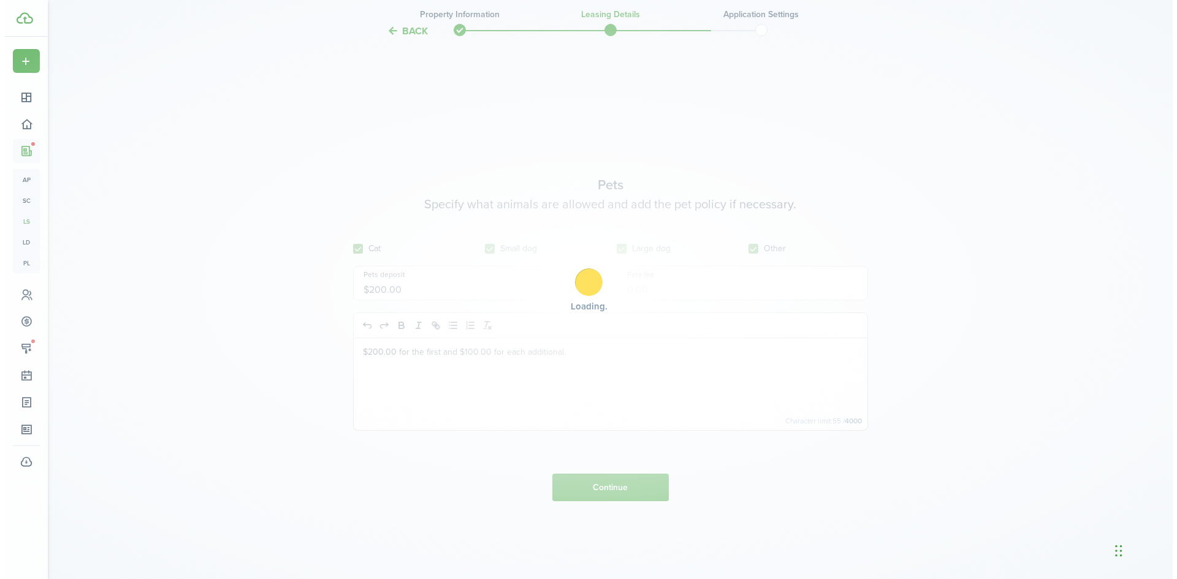
scroll to position [0, 0]
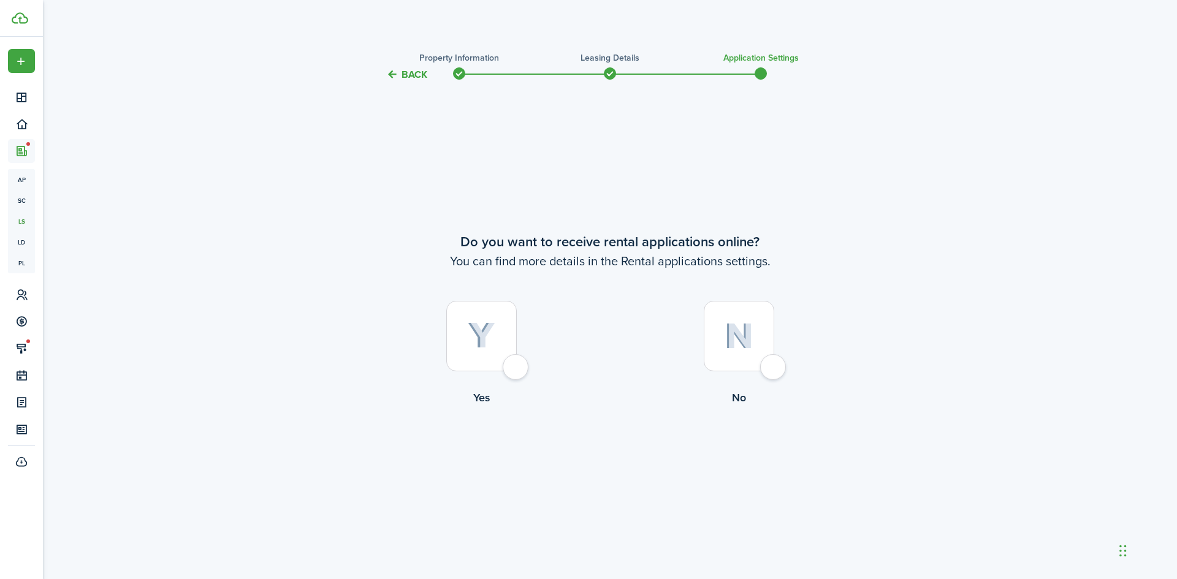
click at [494, 336] on img at bounding box center [482, 335] width 28 height 27
radio input "true"
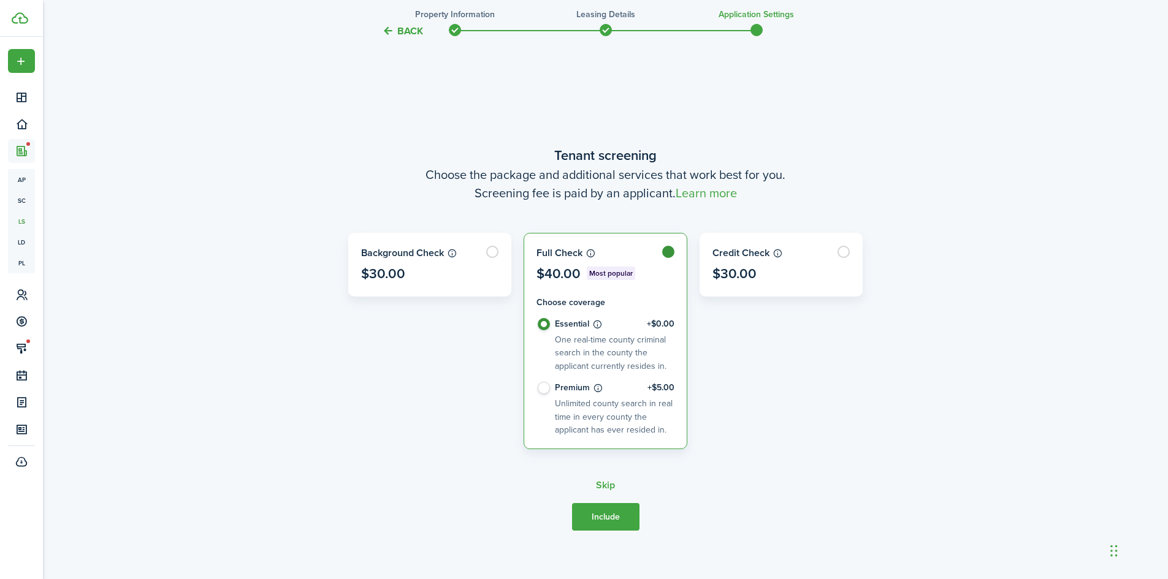
scroll to position [558, 0]
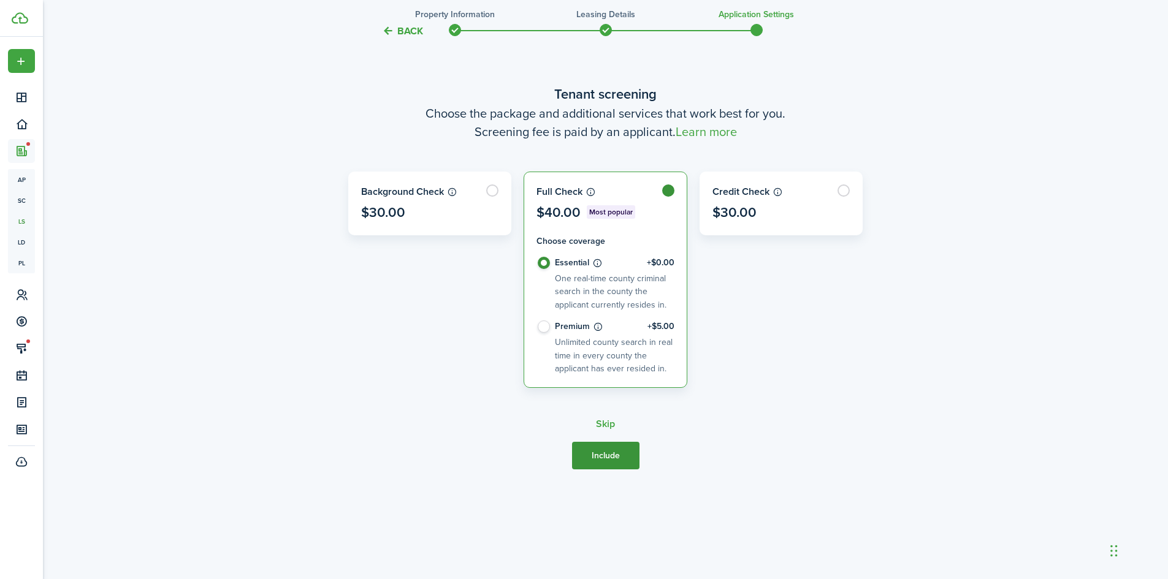
click at [614, 453] on button "Include" at bounding box center [605, 456] width 67 height 28
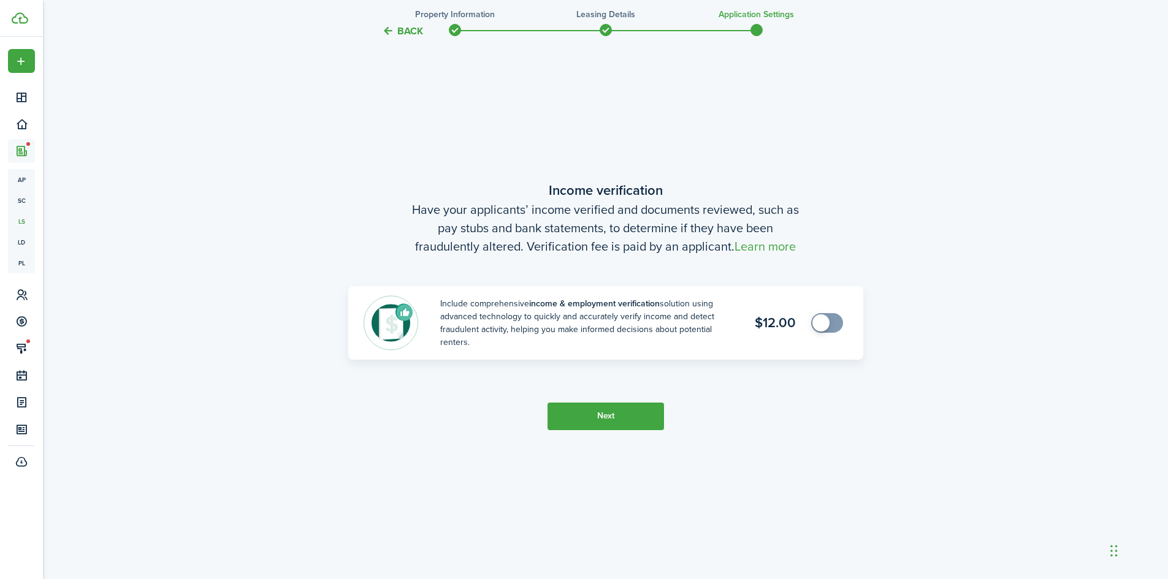
scroll to position [1138, 0]
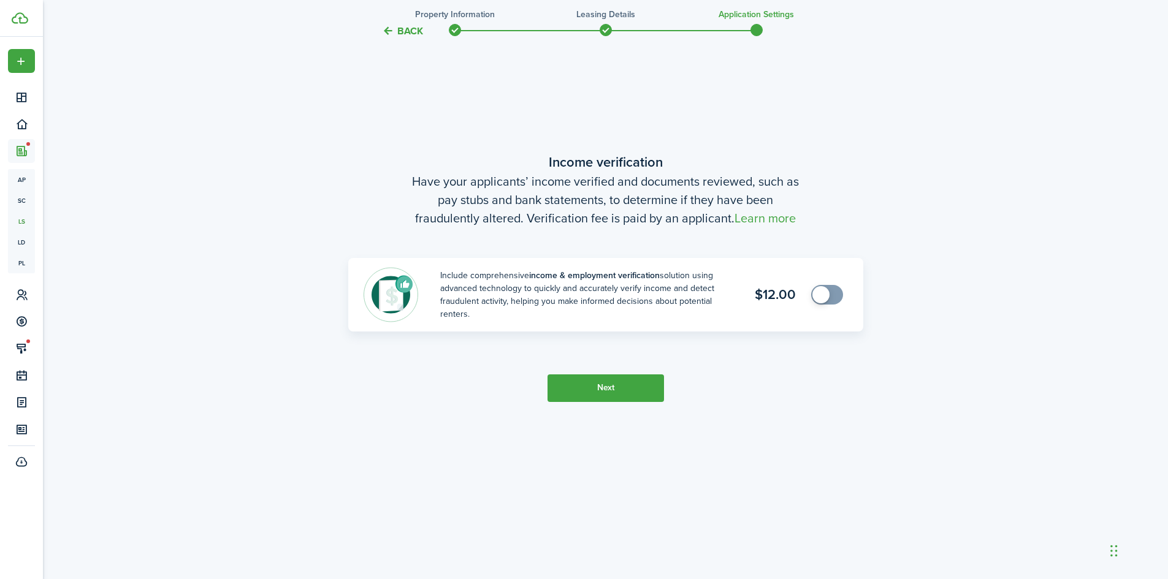
click at [598, 392] on button "Next" at bounding box center [605, 388] width 116 height 28
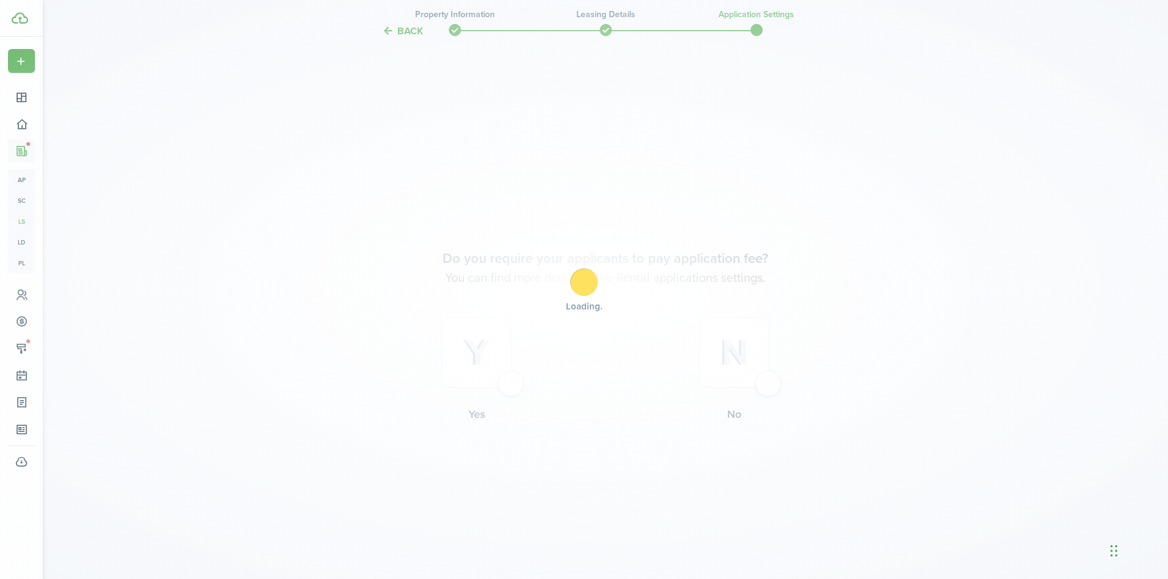
scroll to position [1655, 0]
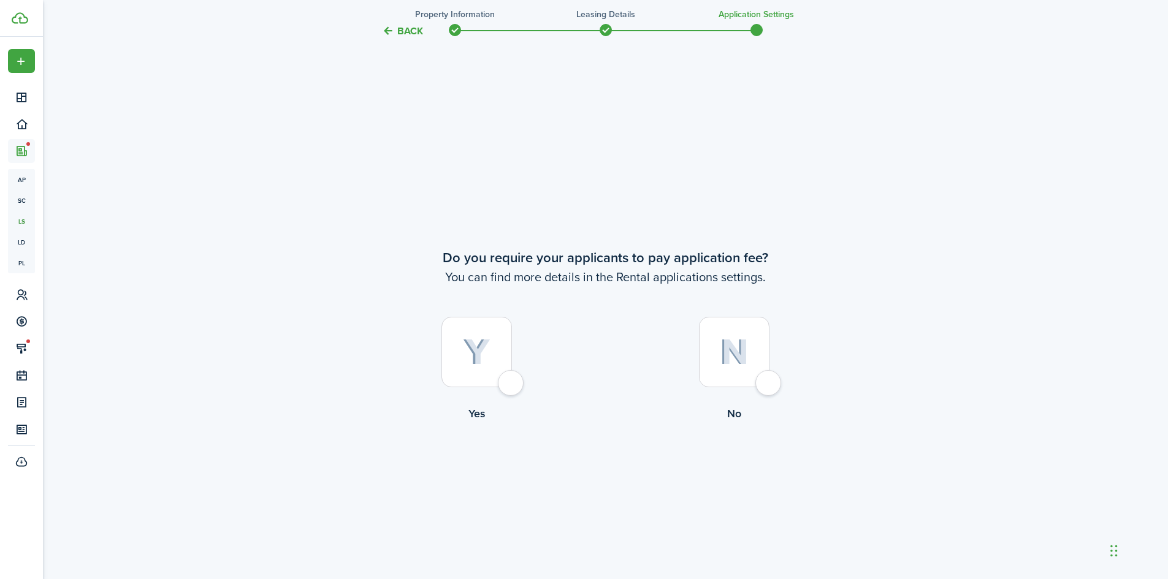
click at [488, 332] on div at bounding box center [476, 352] width 70 height 70
radio input "true"
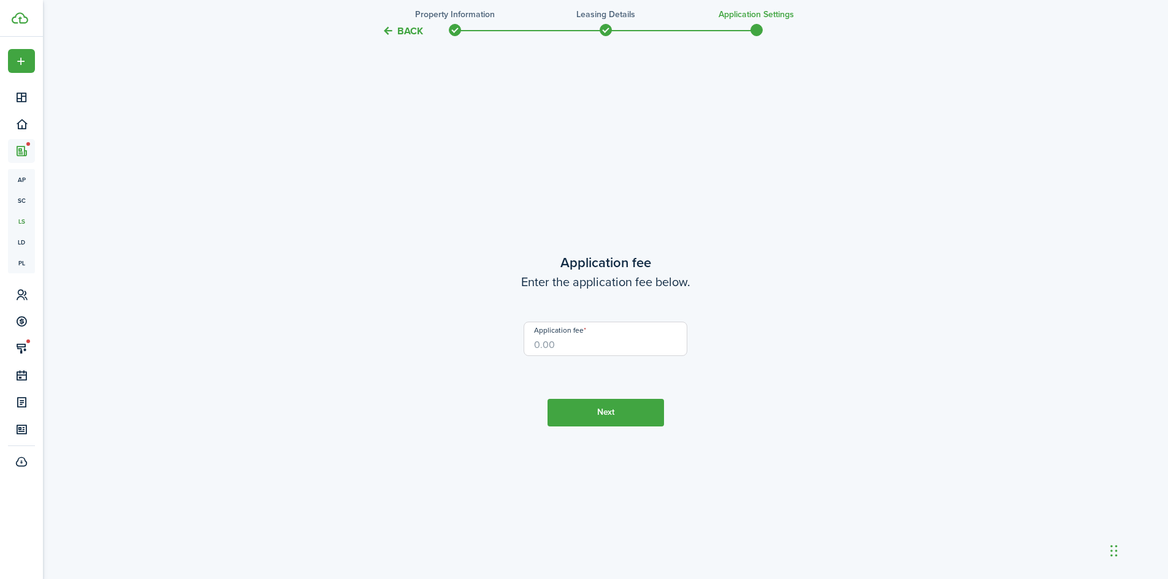
scroll to position [2235, 0]
click at [580, 336] on input "Application fee" at bounding box center [605, 338] width 164 height 34
type input "$45.00"
click at [593, 403] on button "Next" at bounding box center [605, 412] width 116 height 28
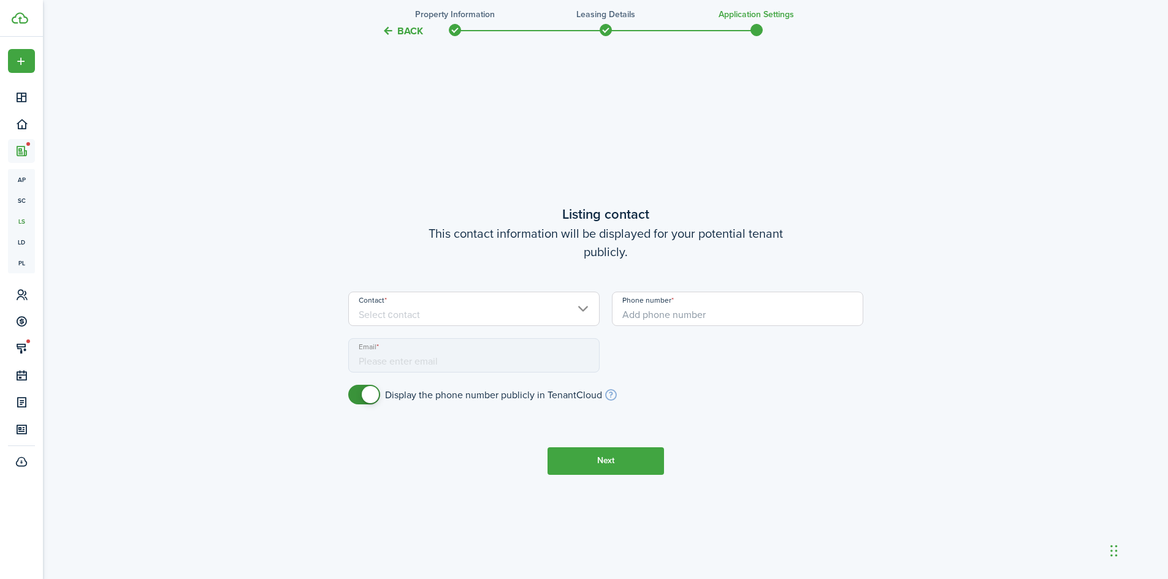
scroll to position [2814, 0]
click at [467, 313] on input "Contact" at bounding box center [473, 308] width 251 height 34
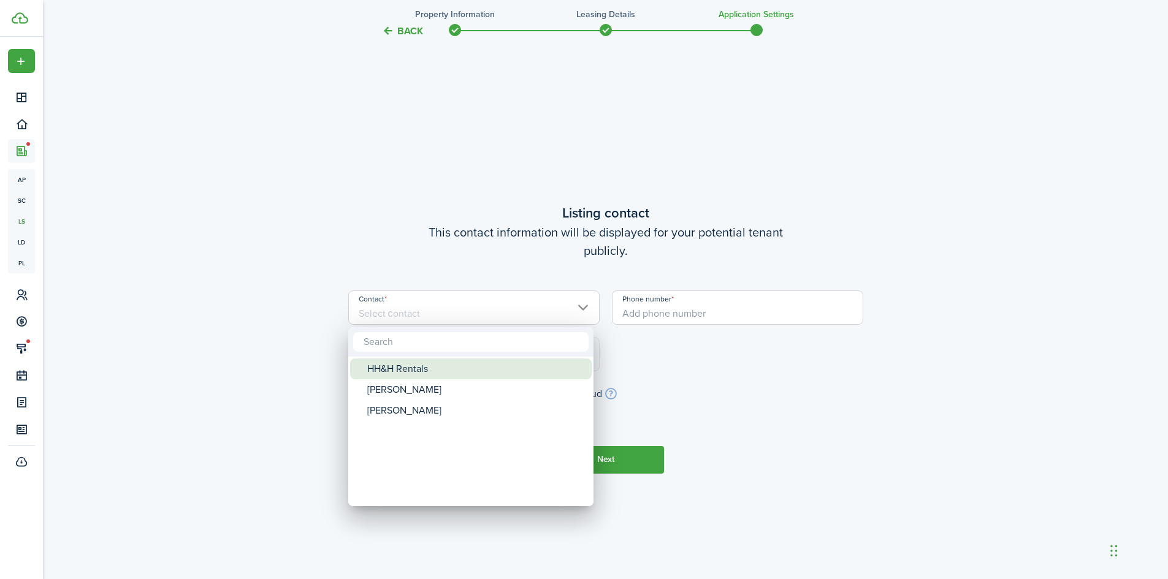
click at [428, 371] on div "HH&H Rentals" at bounding box center [475, 369] width 217 height 21
type input "[PHONE_NUMBER]"
type input "[EMAIL_ADDRESS][DOMAIN_NAME]"
type input "HH&H Rentals"
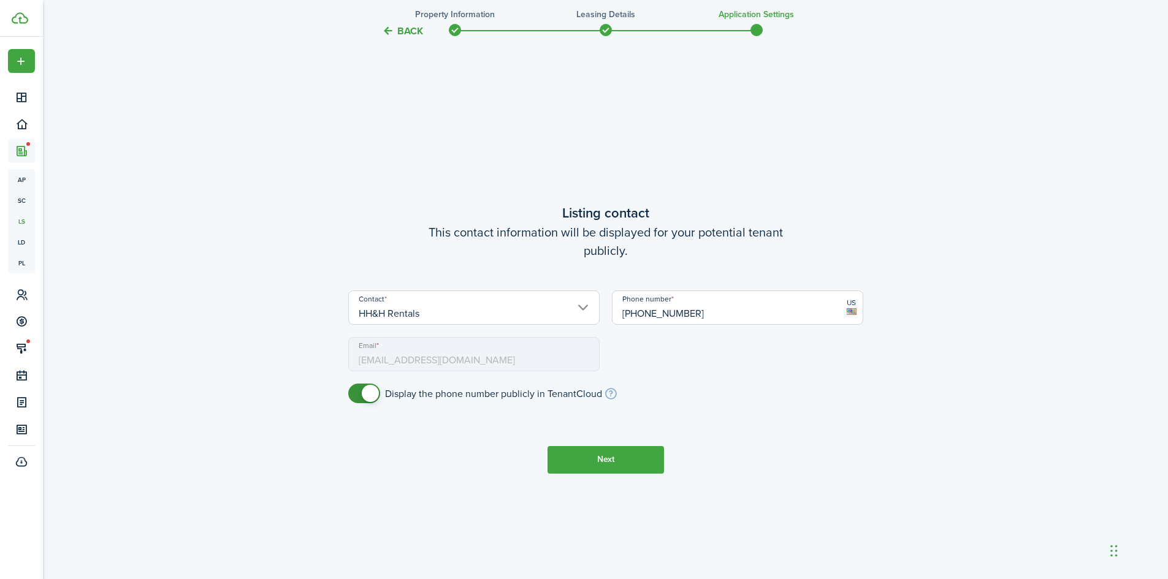
checkbox input "false"
click at [360, 393] on span at bounding box center [364, 394] width 12 height 20
click at [608, 468] on button "Next" at bounding box center [605, 460] width 116 height 28
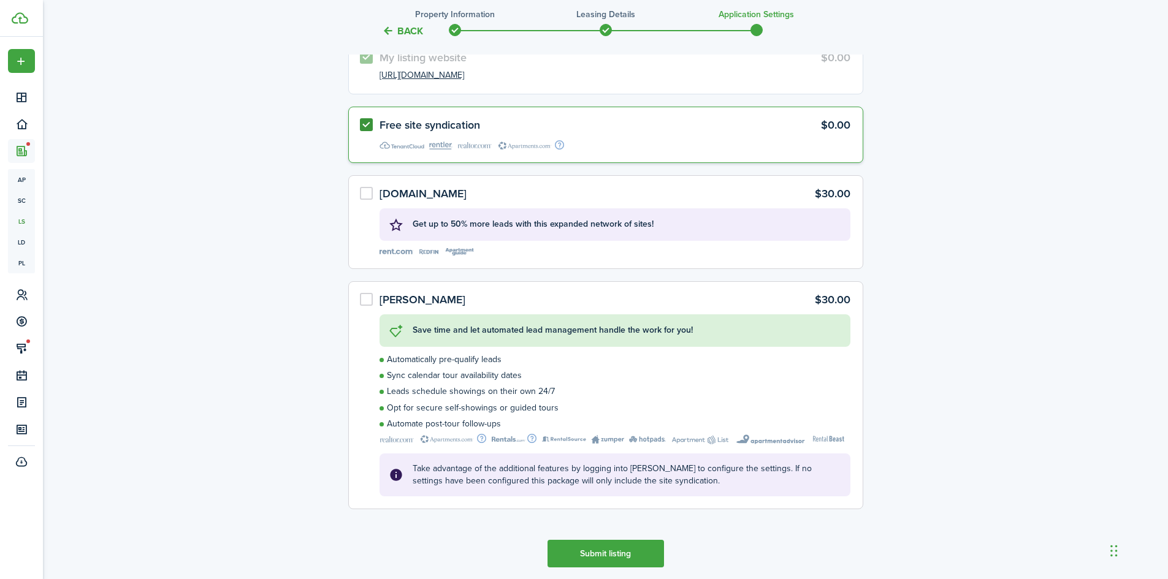
scroll to position [3516, 0]
click at [620, 552] on button "Submit listing" at bounding box center [605, 553] width 116 height 28
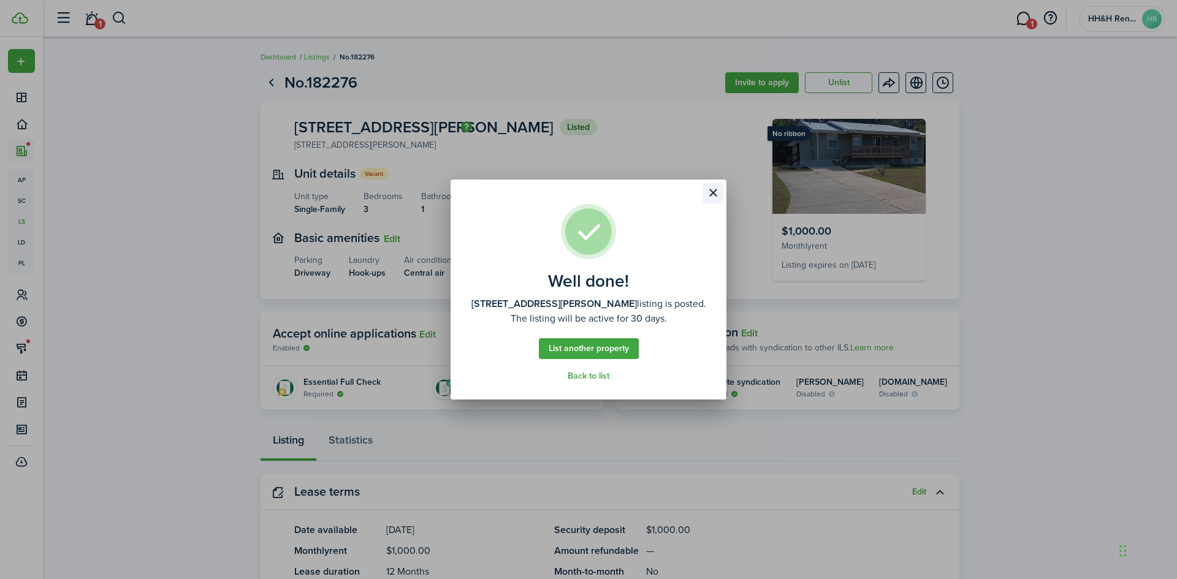
click at [716, 191] on button "Close modal" at bounding box center [712, 193] width 21 height 21
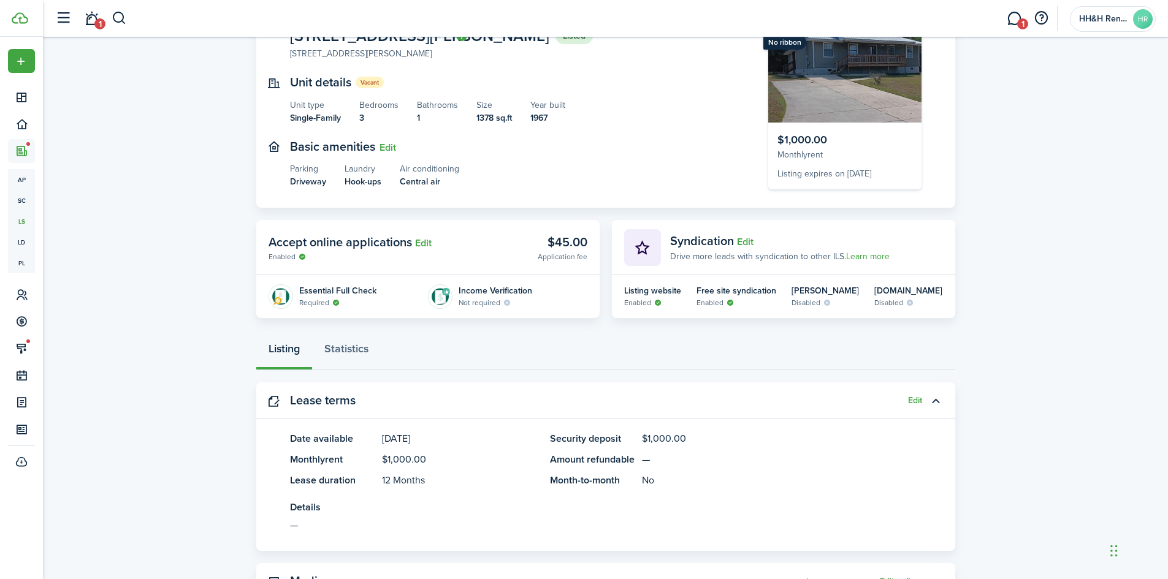
scroll to position [61, 0]
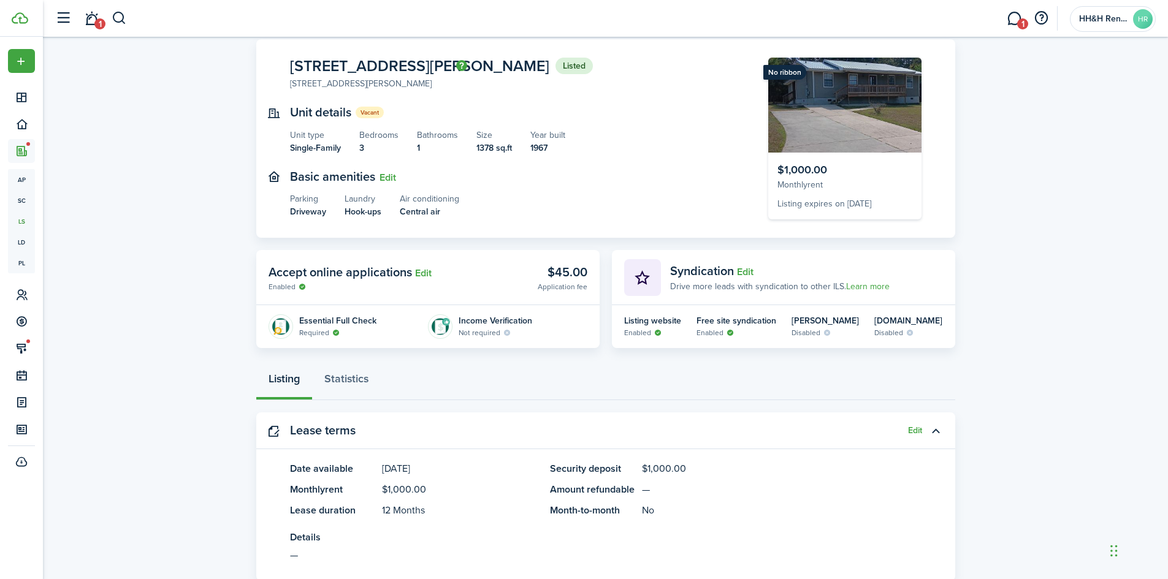
click at [818, 85] on img at bounding box center [844, 105] width 153 height 95
click at [838, 89] on img at bounding box center [844, 105] width 153 height 95
click at [89, 22] on link "1" at bounding box center [91, 18] width 23 height 31
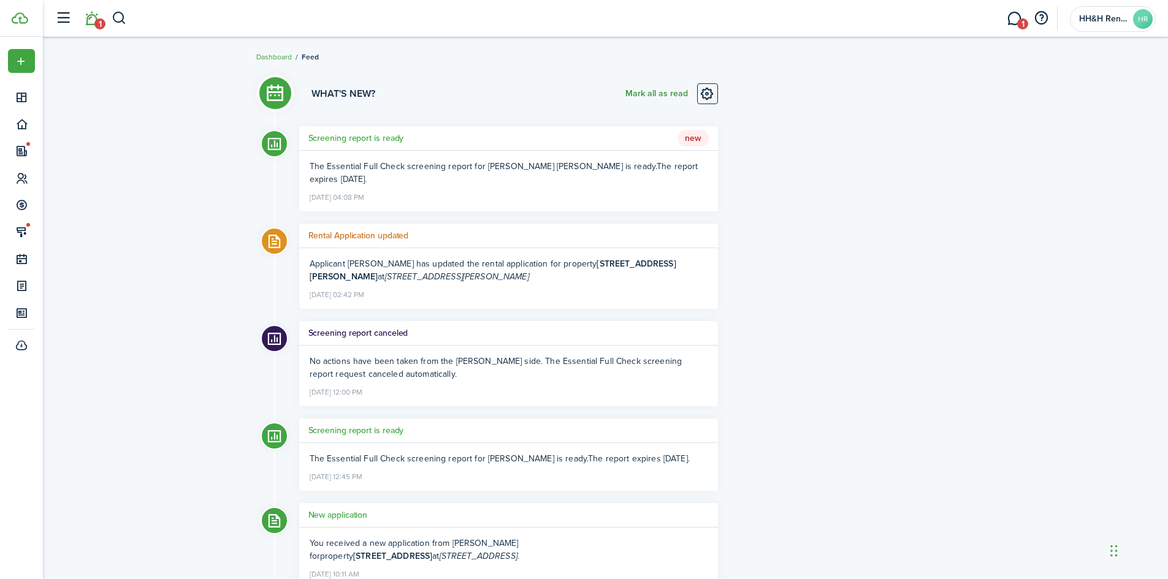
click at [683, 91] on button "Mark all as read" at bounding box center [656, 93] width 63 height 21
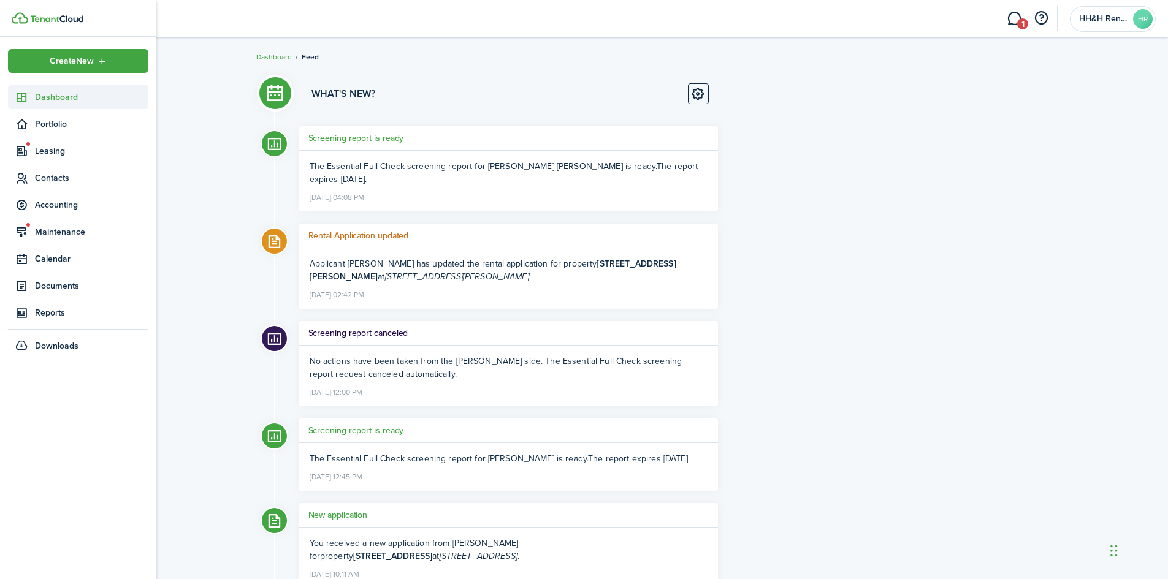
click at [28, 89] on link "Dashboard" at bounding box center [78, 97] width 140 height 24
